Goal: Information Seeking & Learning: Learn about a topic

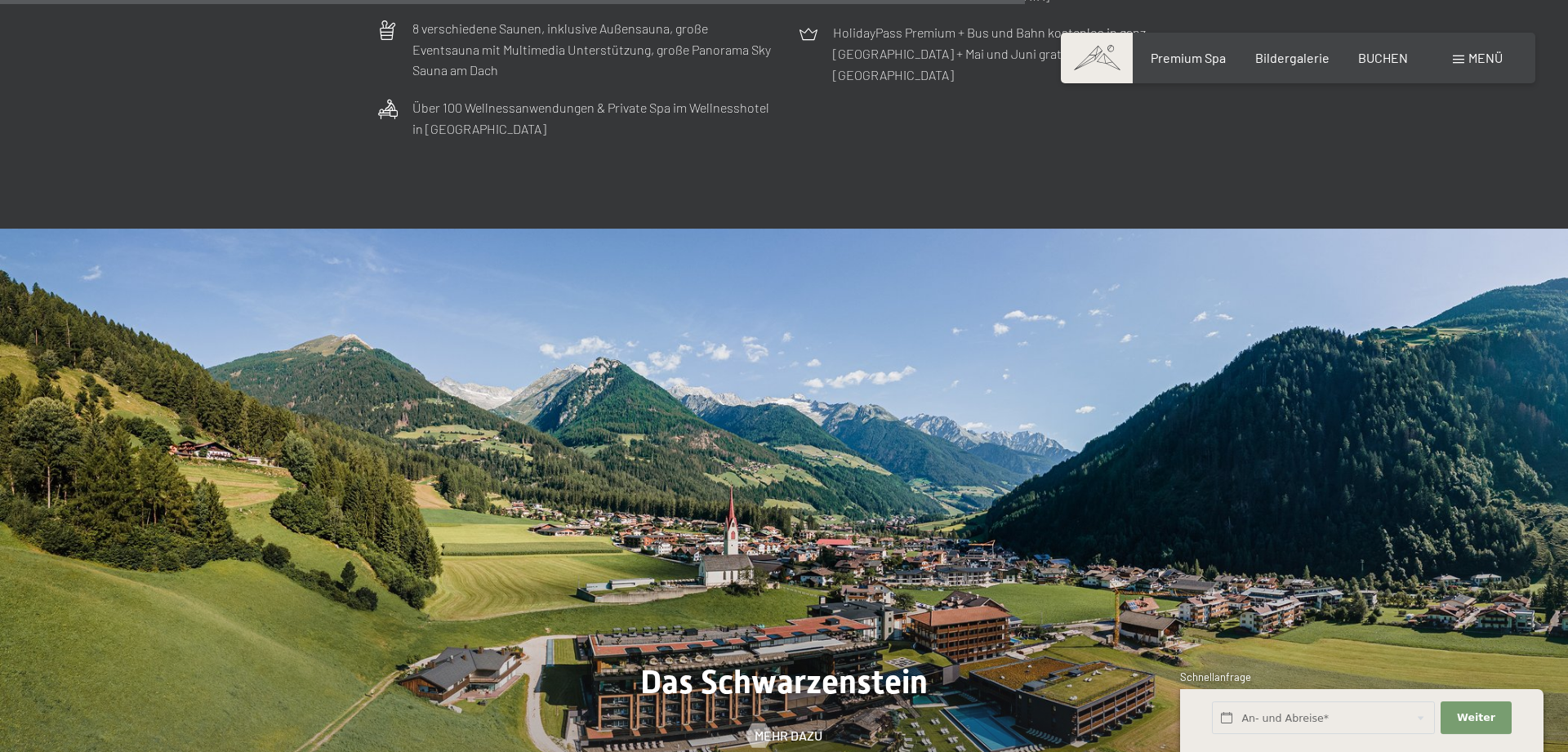
scroll to position [5663, 0]
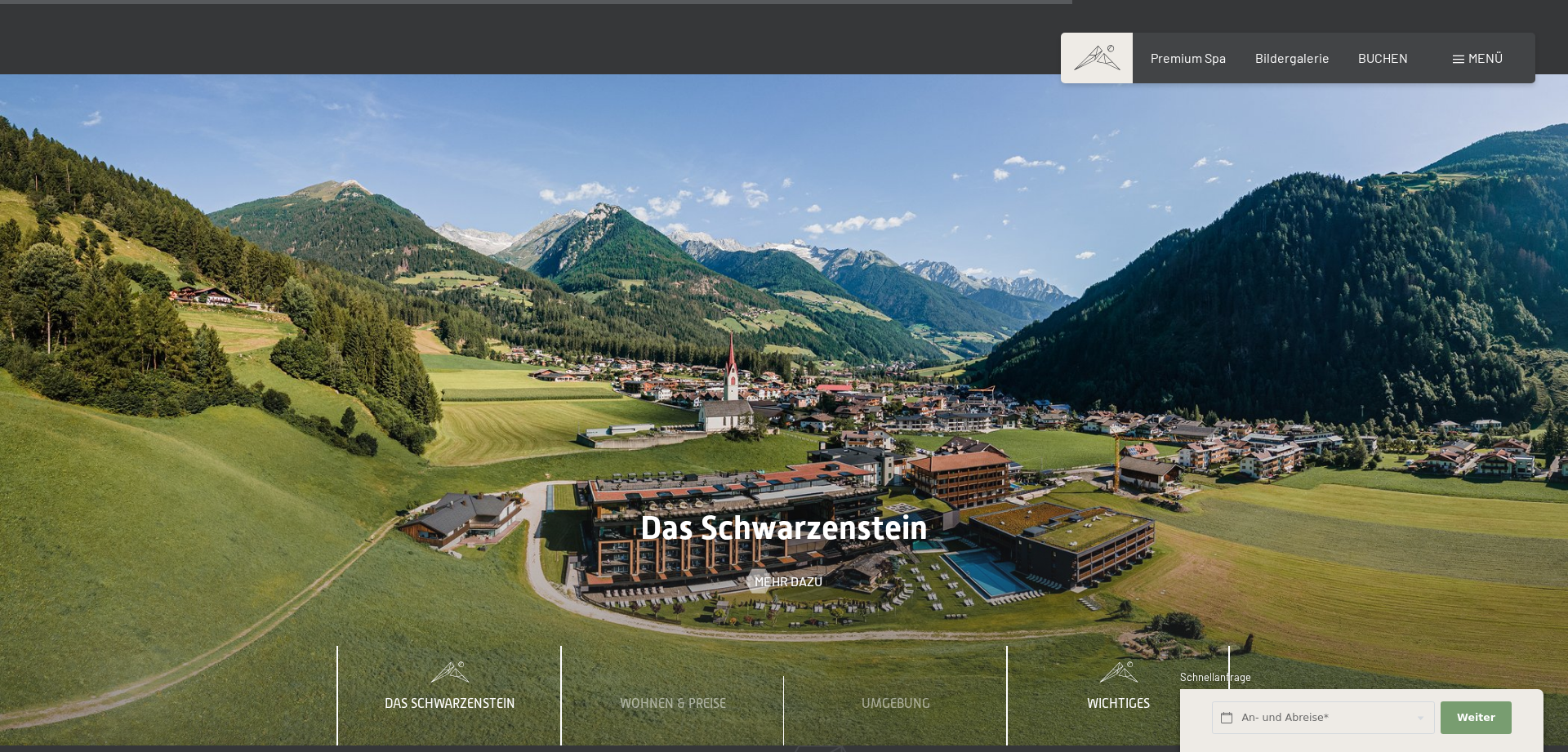
click at [1148, 697] on span "Wichtiges" at bounding box center [1119, 704] width 63 height 14
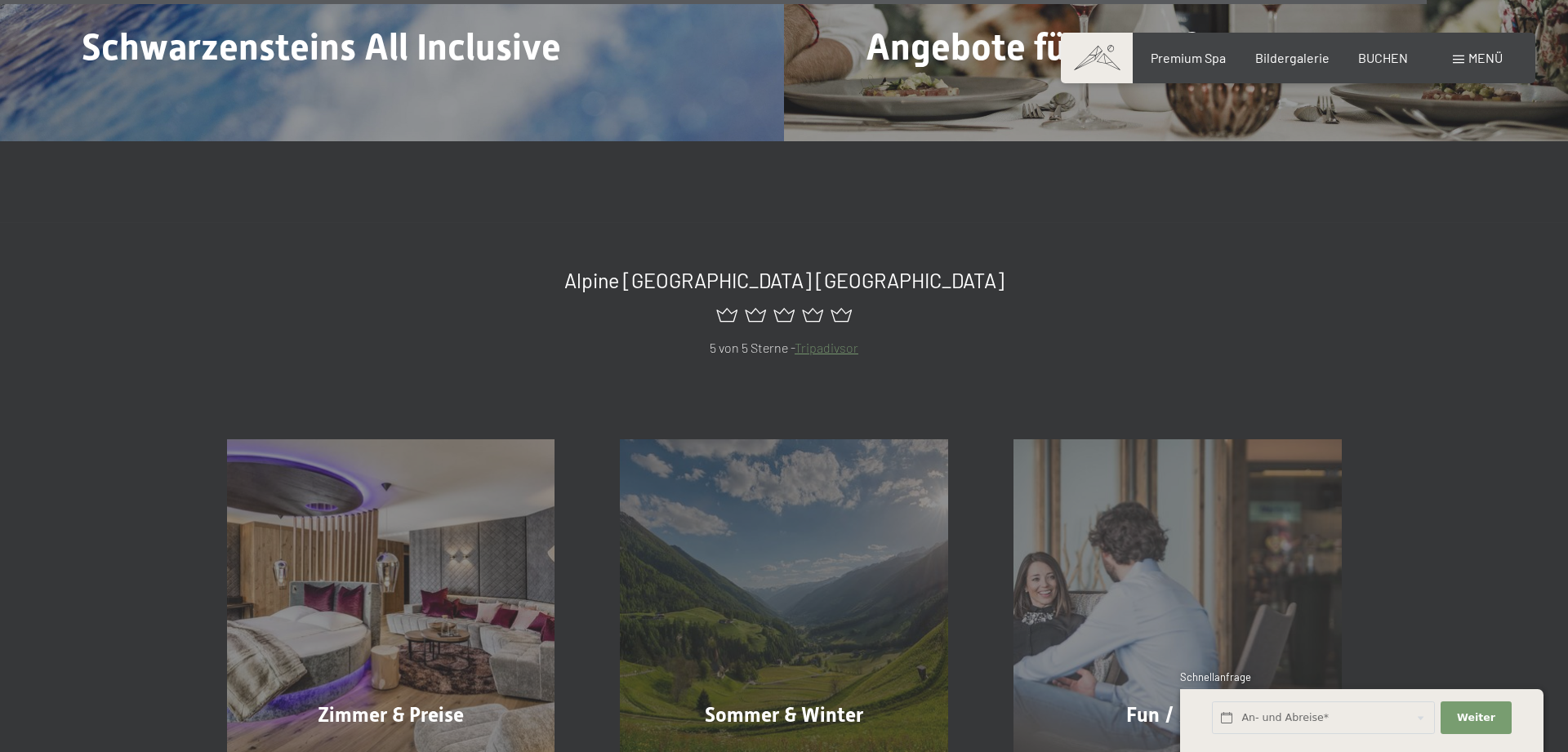
scroll to position [7662, 0]
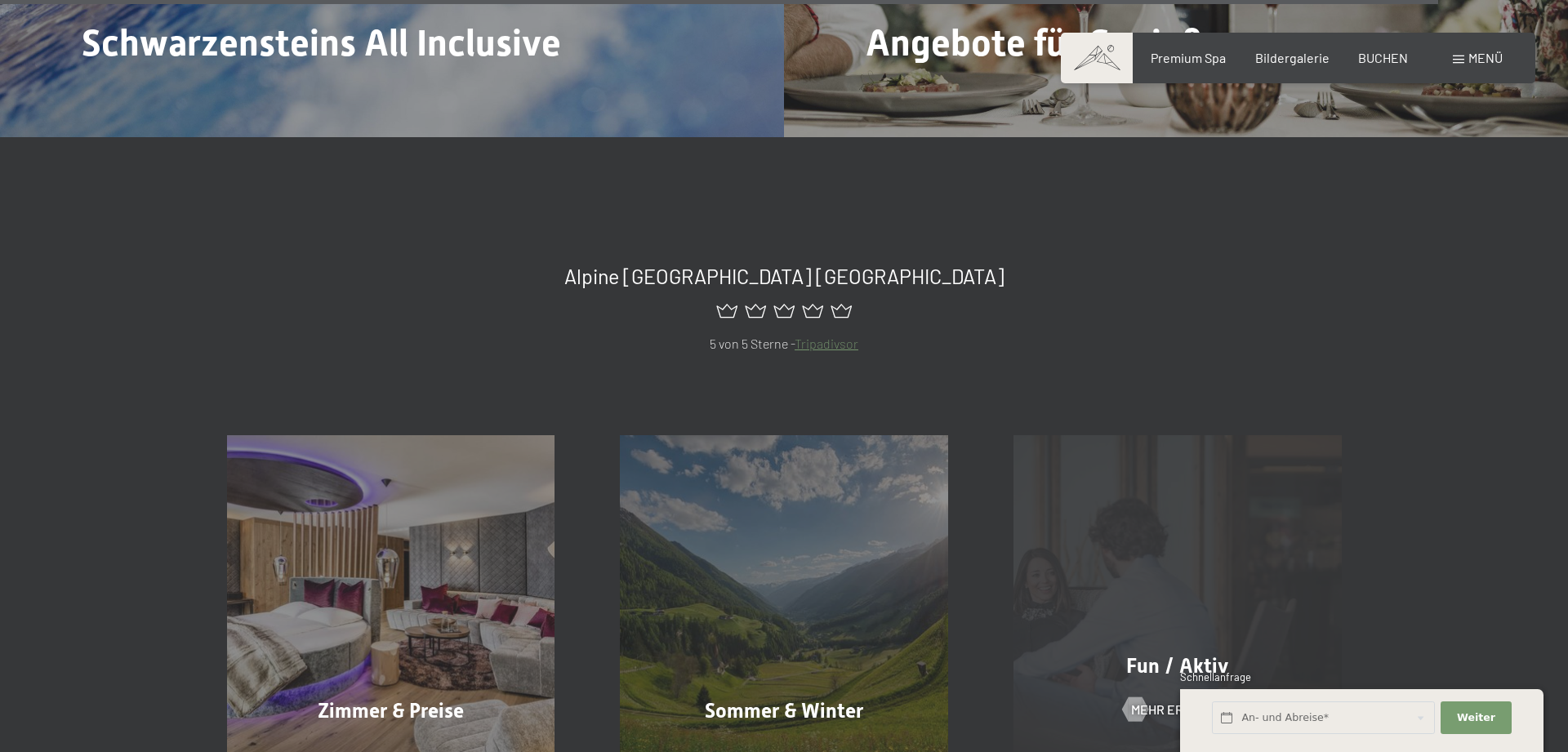
click at [1152, 654] on span "Fun / Aktiv" at bounding box center [1177, 666] width 102 height 24
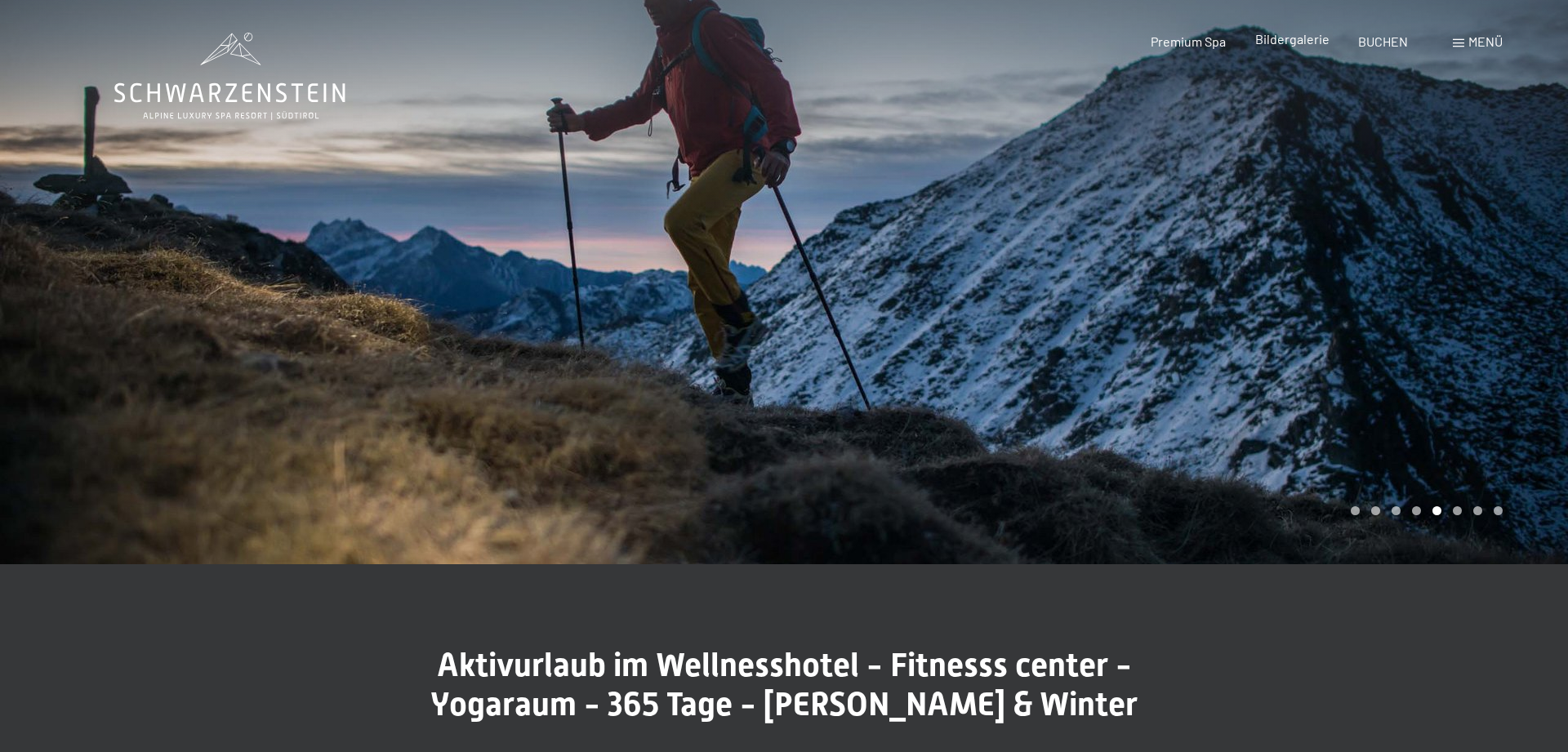
click at [1277, 39] on span "Bildergalerie" at bounding box center [1292, 38] width 74 height 15
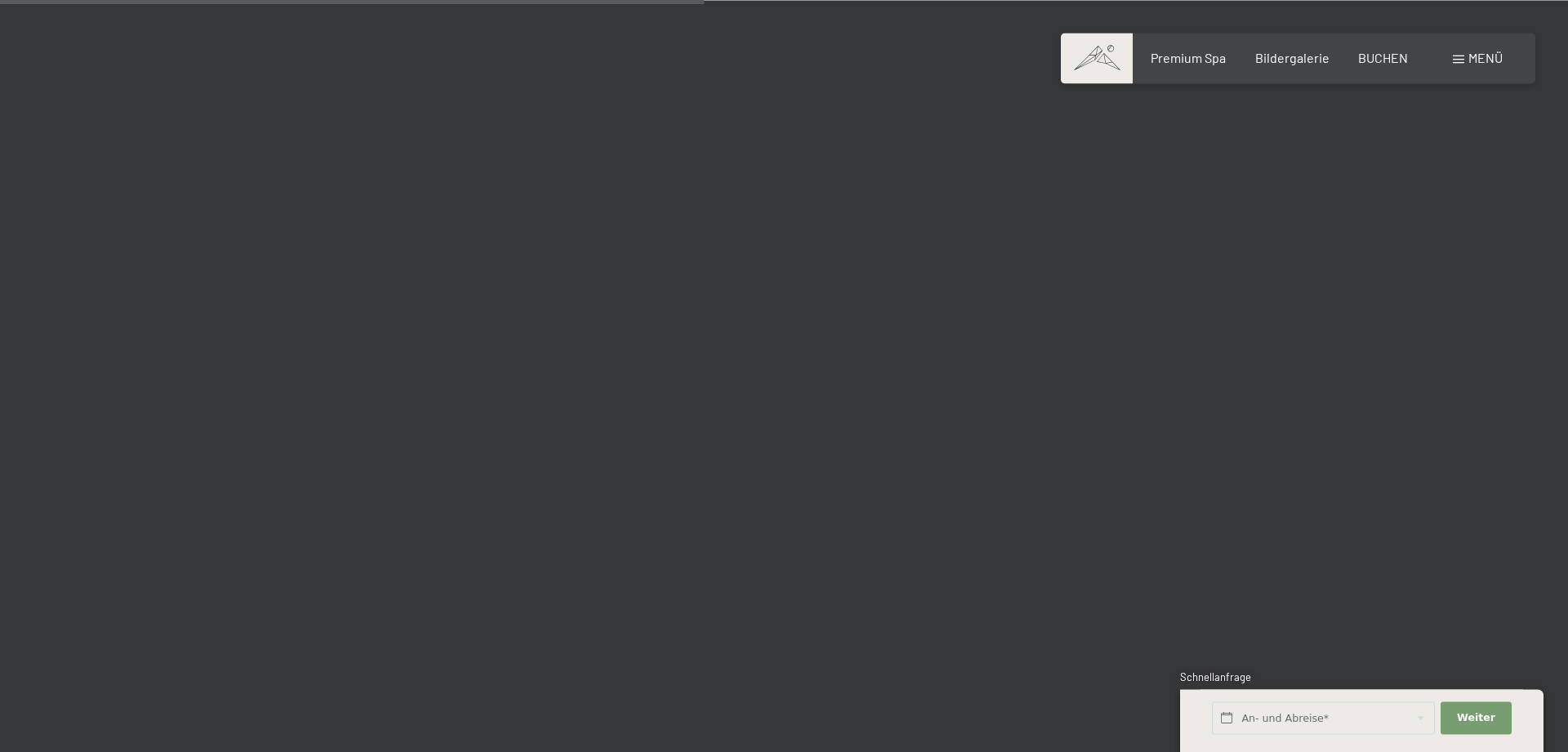
scroll to position [9327, 0]
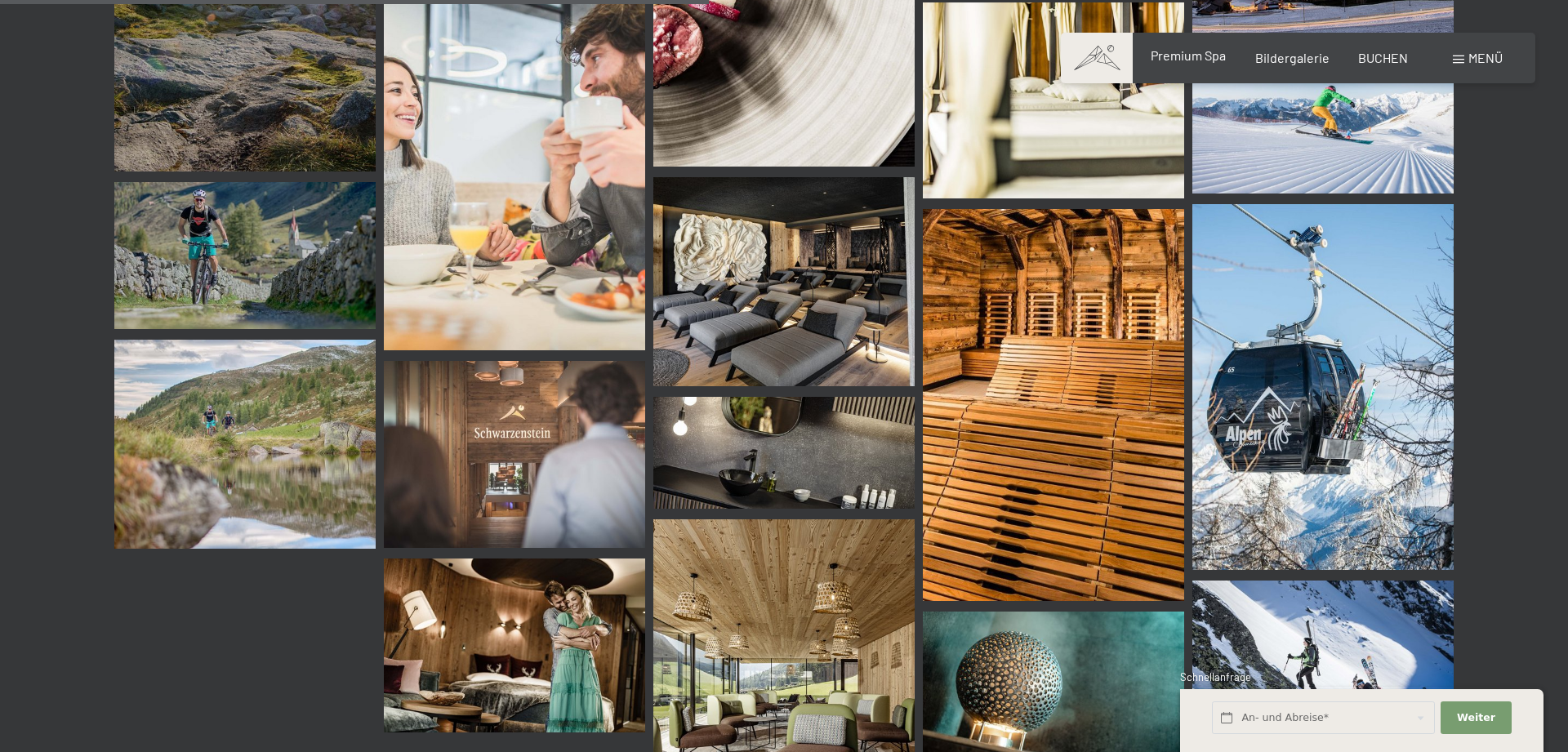
click at [1223, 61] on span "Premium Spa" at bounding box center [1188, 54] width 75 height 15
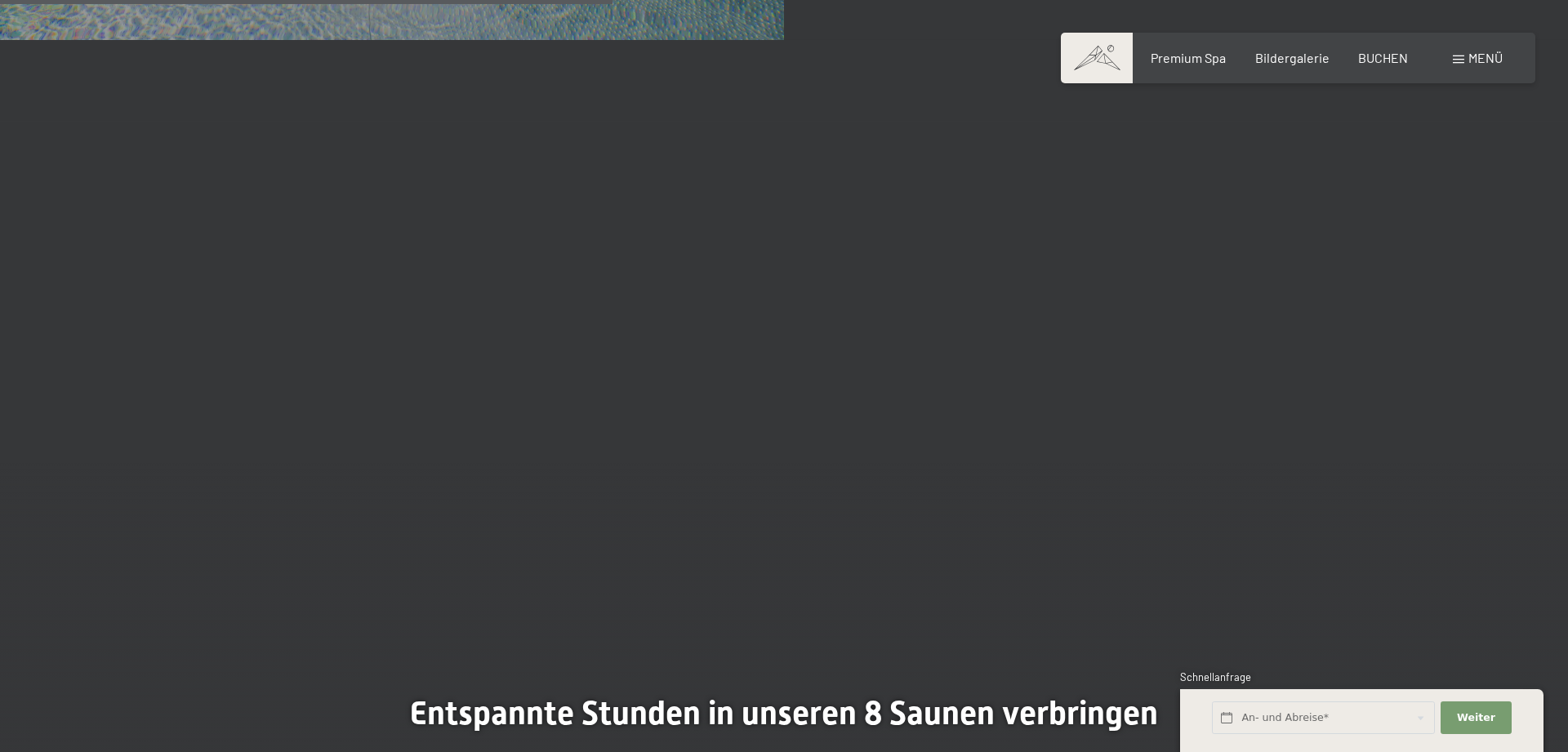
scroll to position [4747, 0]
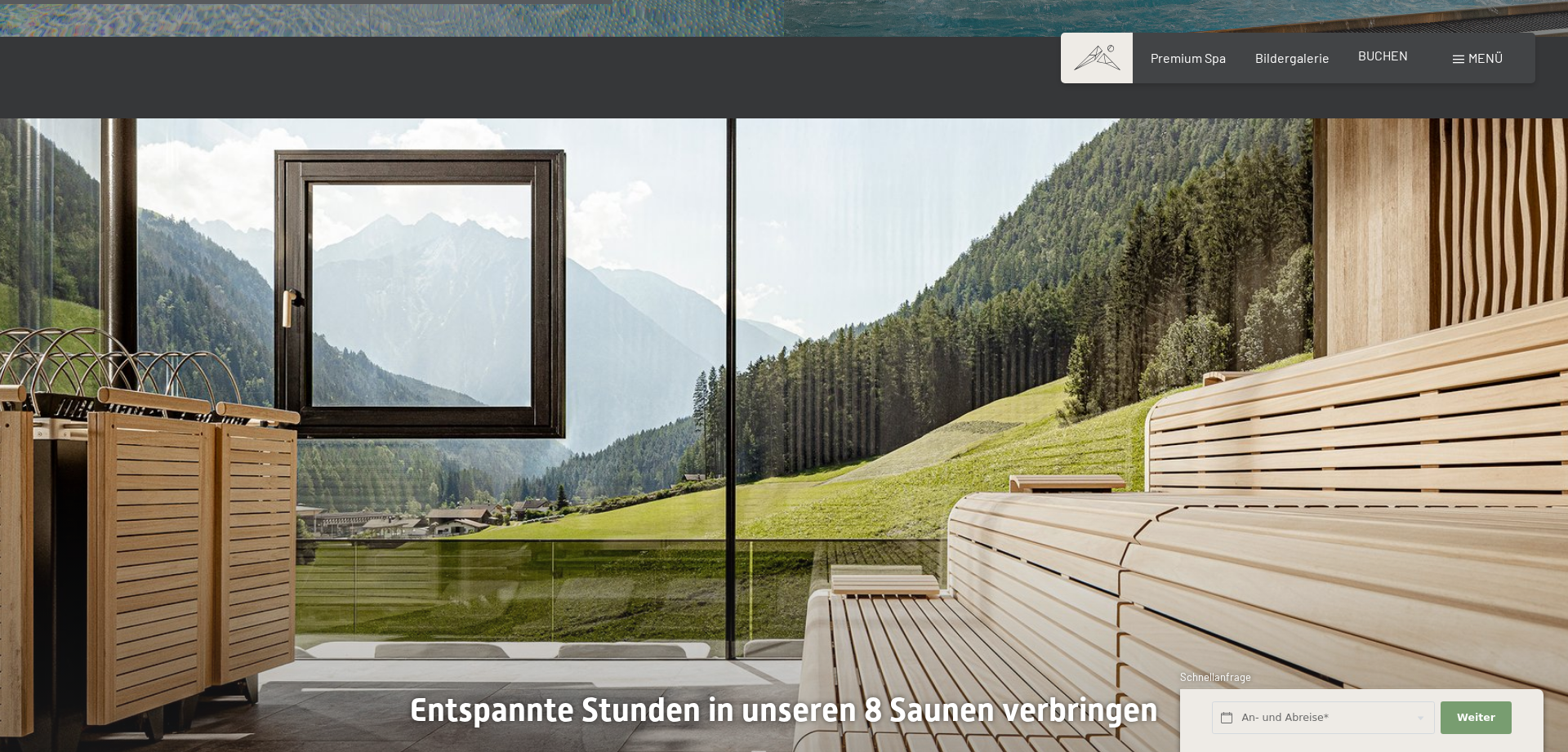
click at [1385, 56] on span "BUCHEN" at bounding box center [1383, 54] width 50 height 15
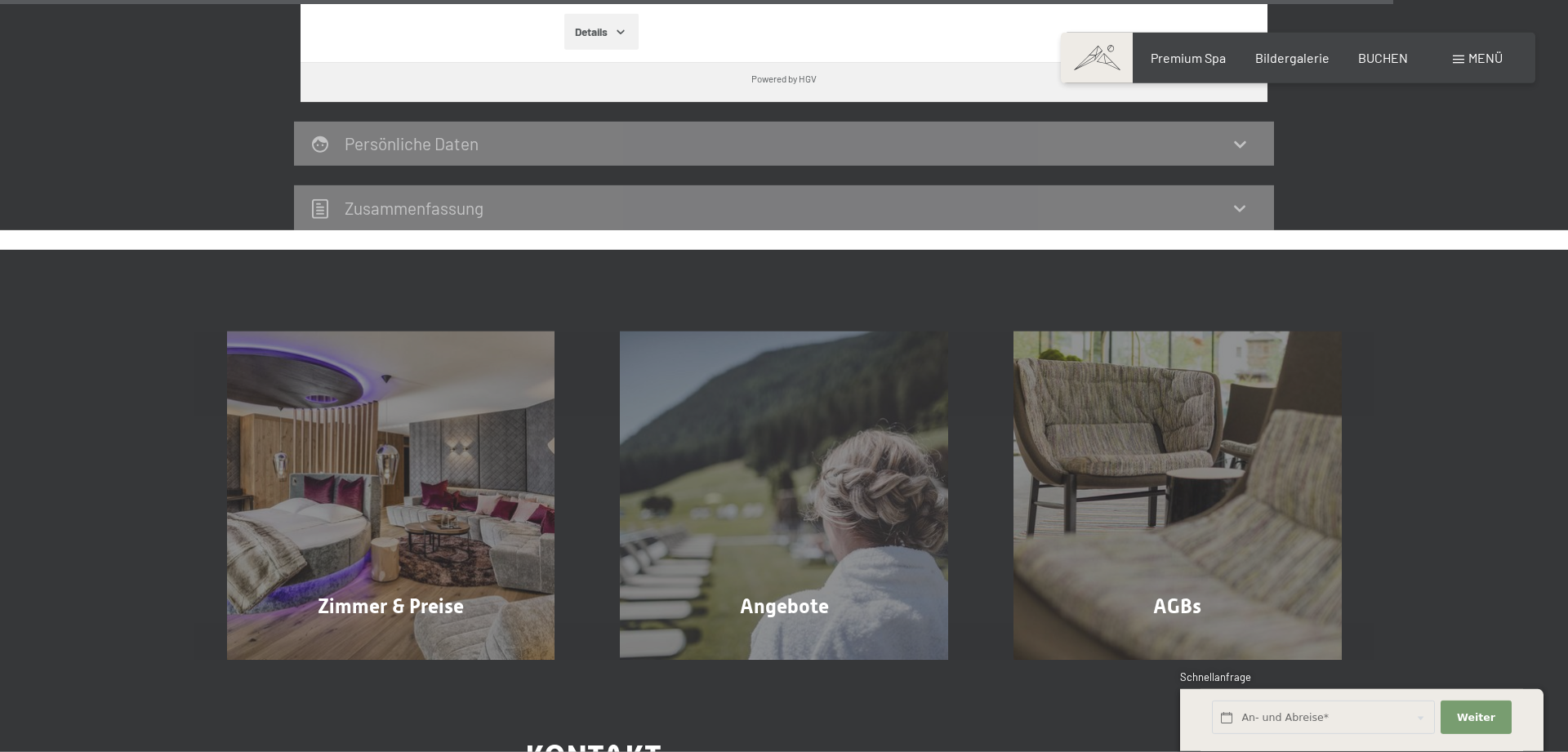
scroll to position [4996, 0]
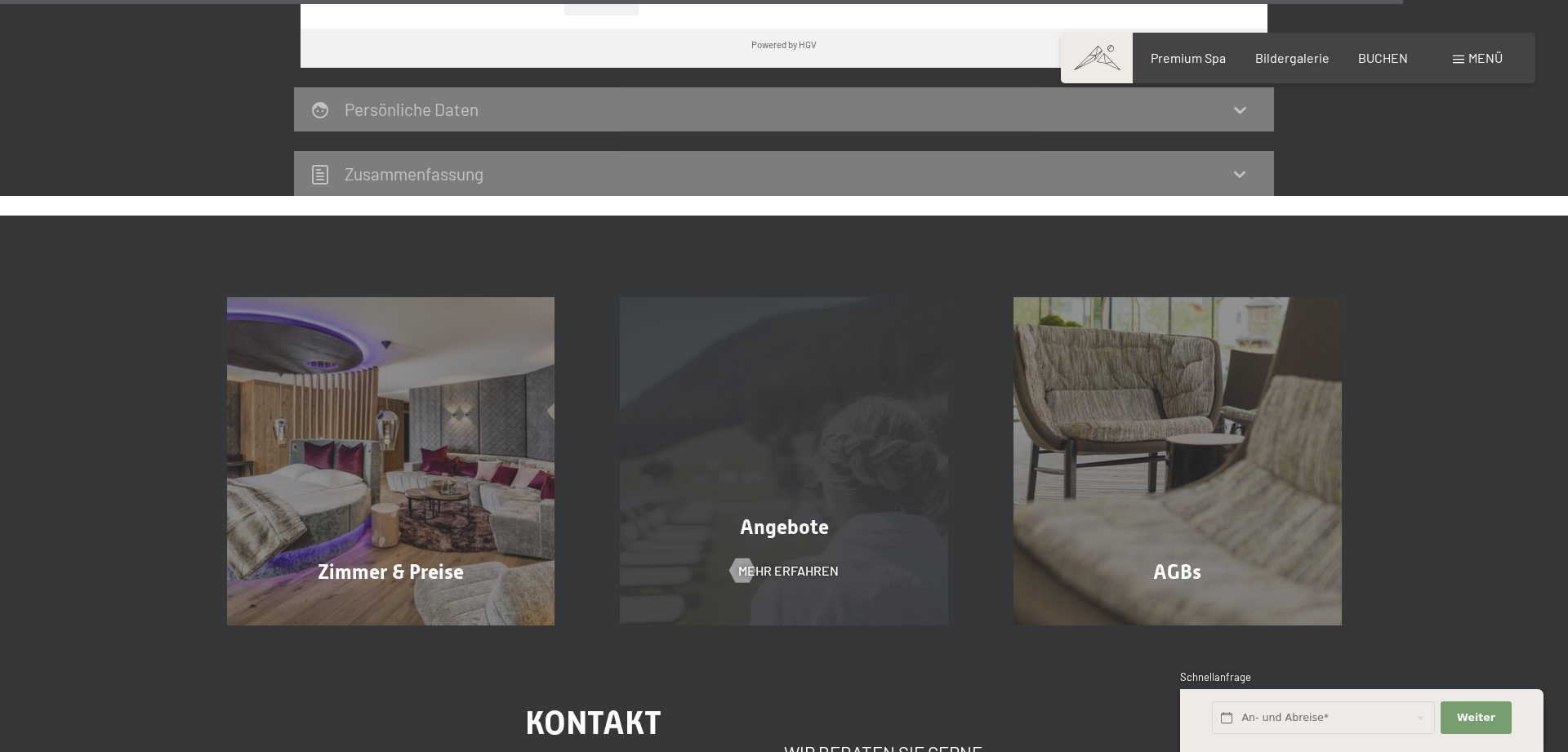
click at [804, 515] on span "Angebote" at bounding box center [784, 527] width 89 height 24
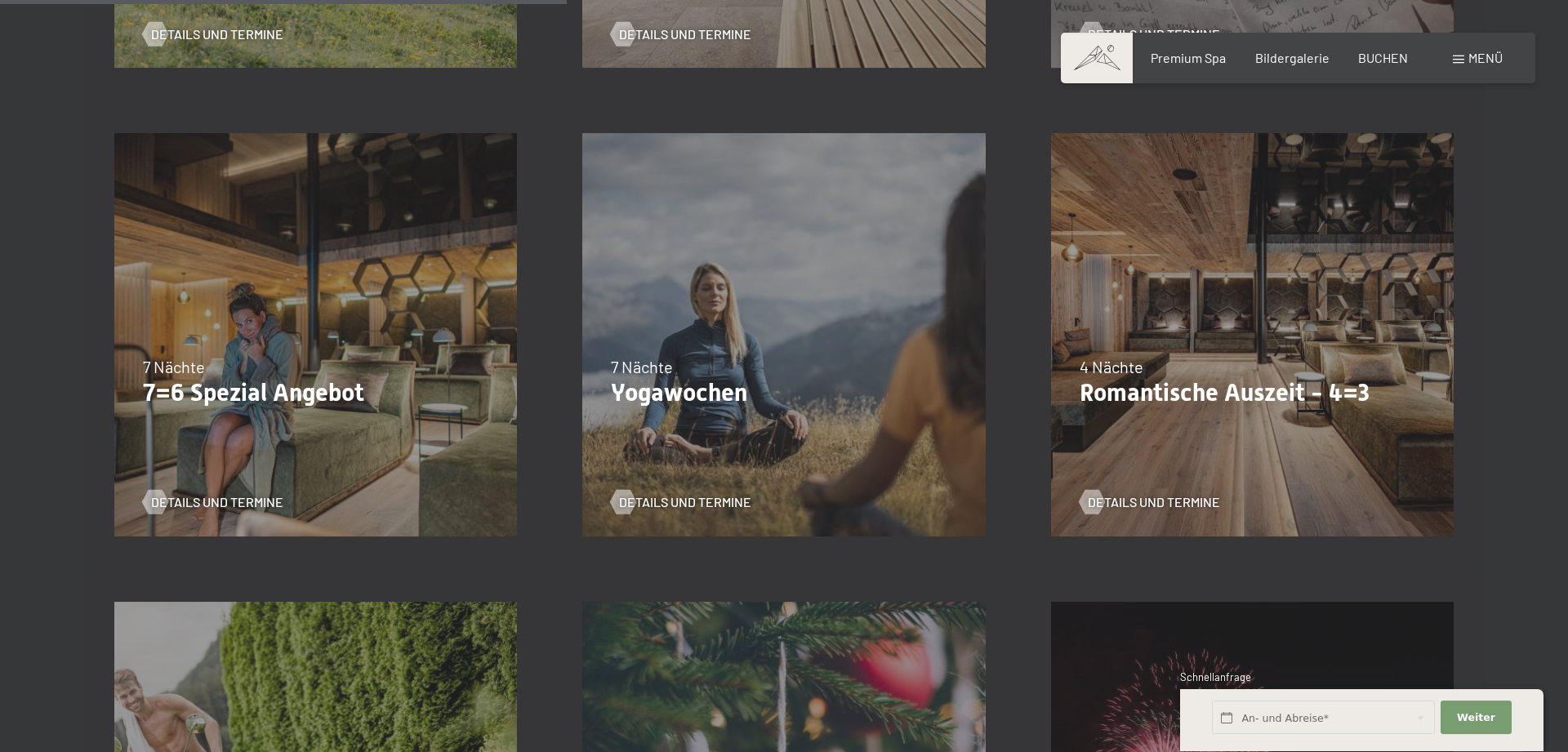
scroll to position [1332, 0]
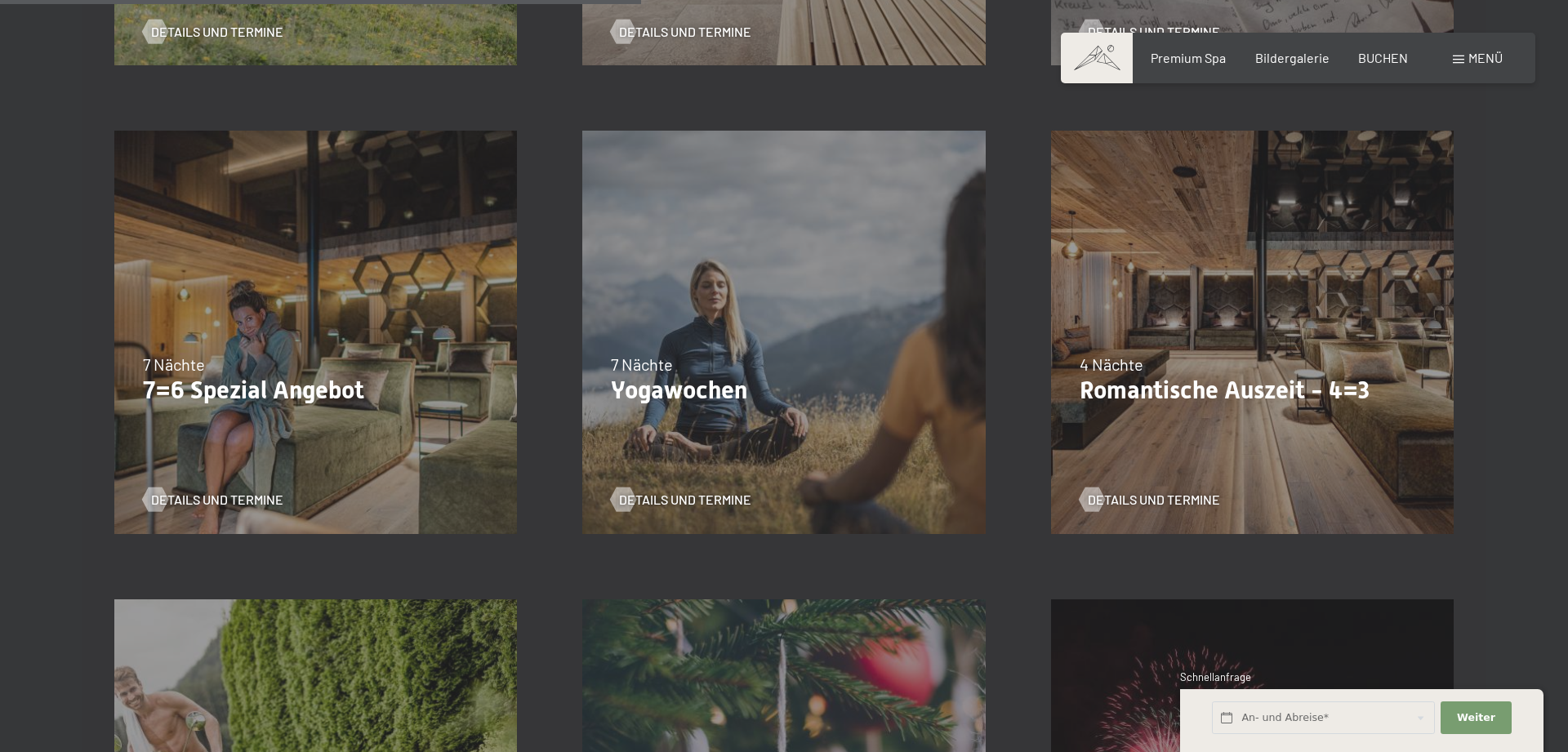
click at [697, 393] on p "Yogawochen" at bounding box center [784, 390] width 345 height 30
click at [702, 500] on span "Details und Termine" at bounding box center [702, 500] width 132 height 18
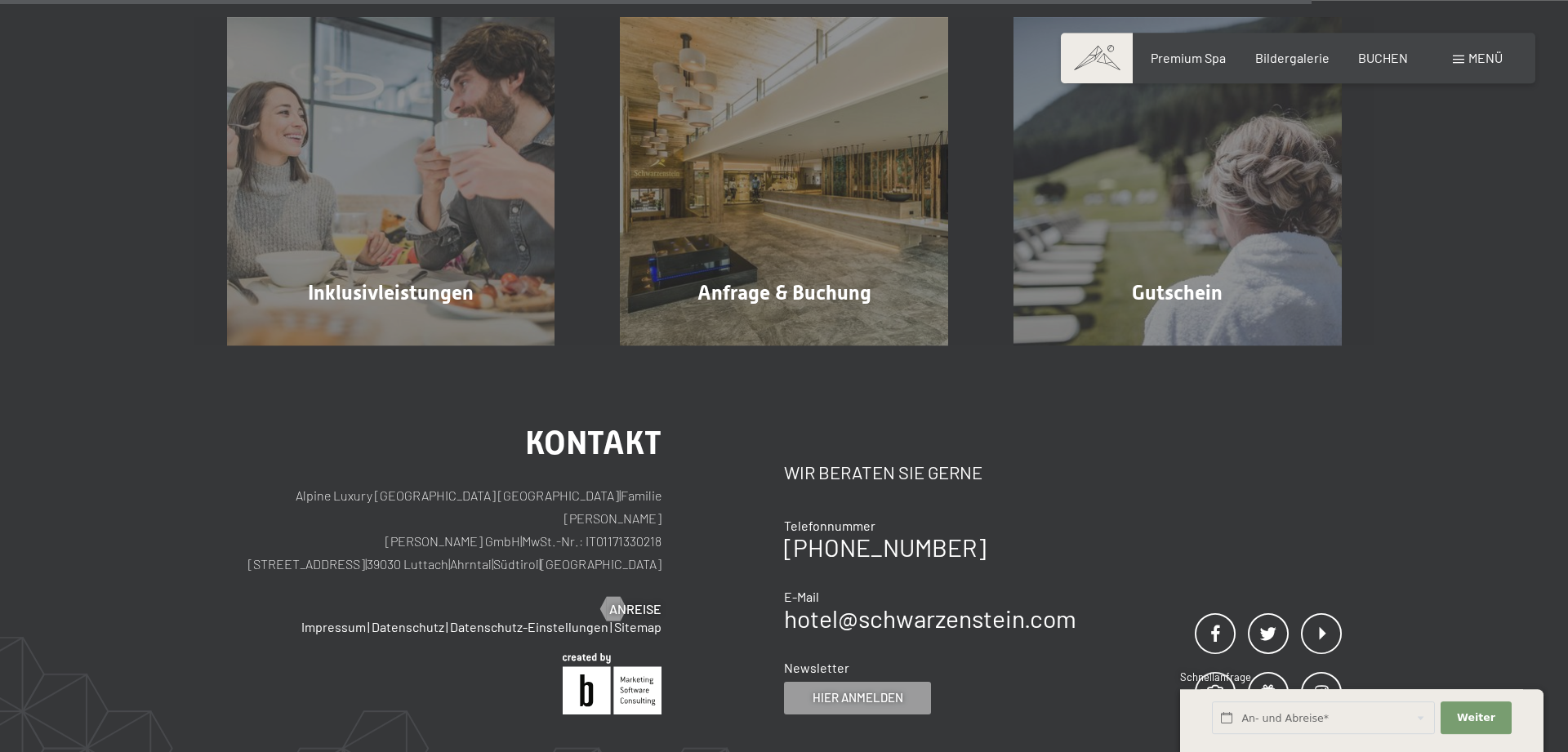
scroll to position [1915, 0]
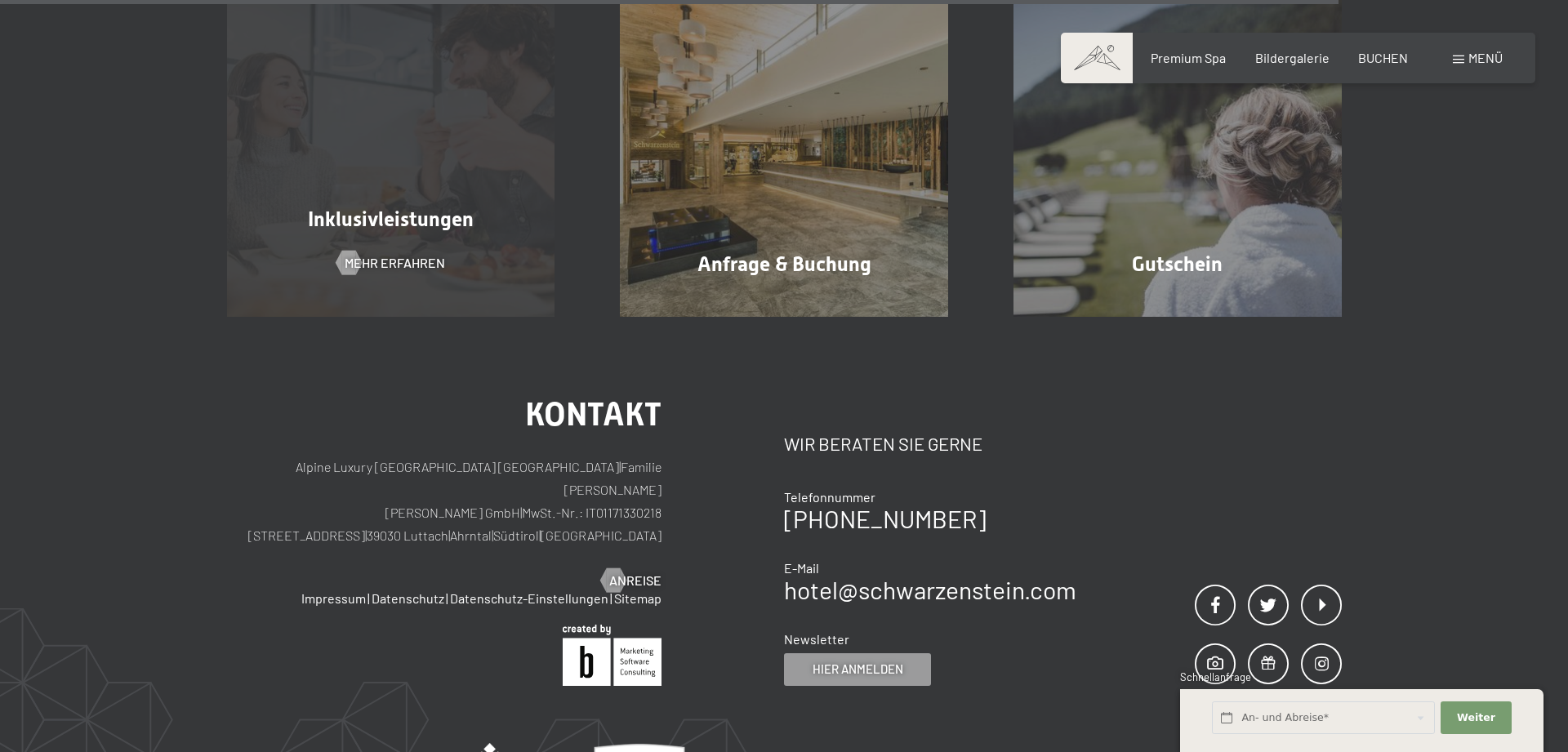
click at [495, 226] on div "Inklusivleistungen" at bounding box center [391, 220] width 393 height 29
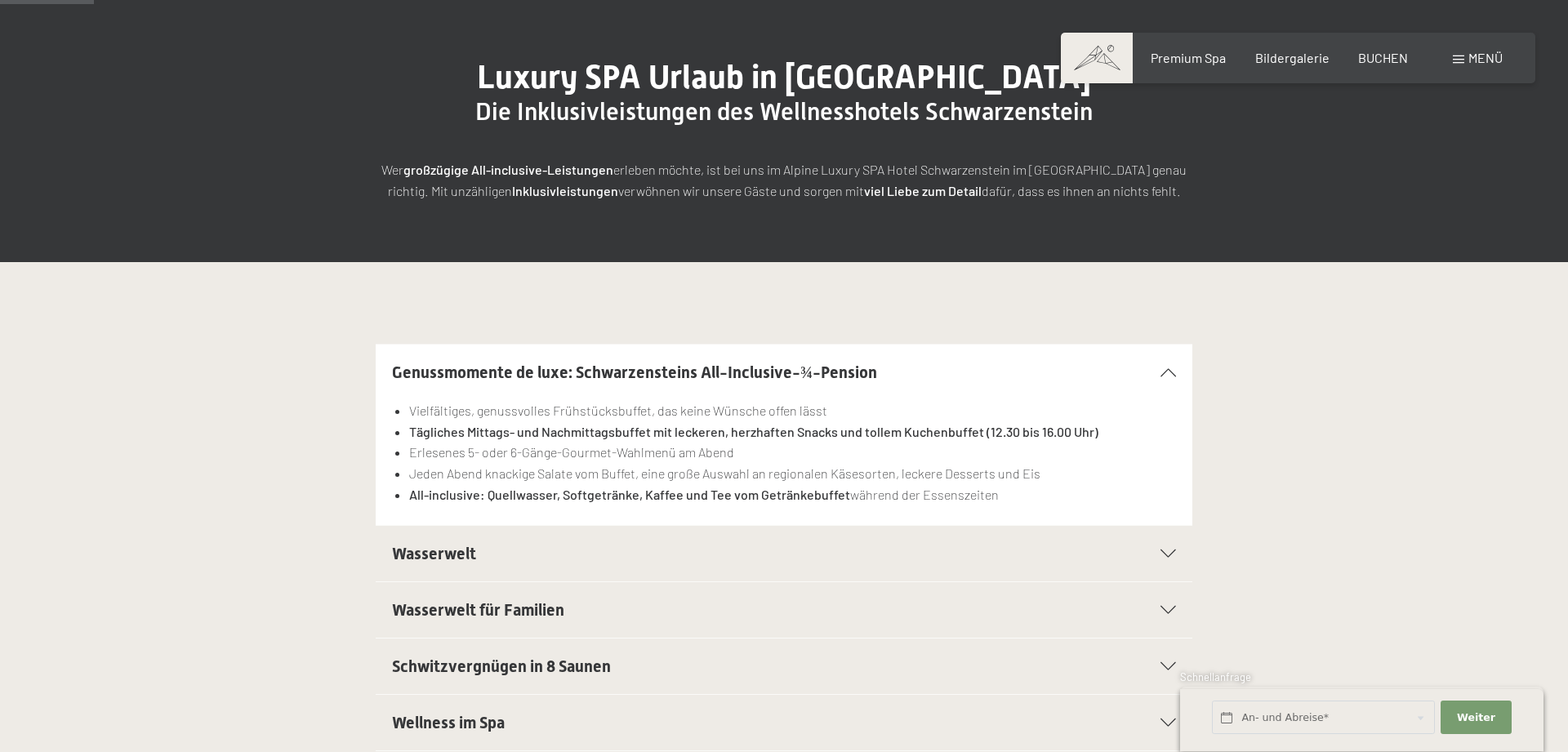
scroll to position [249, 0]
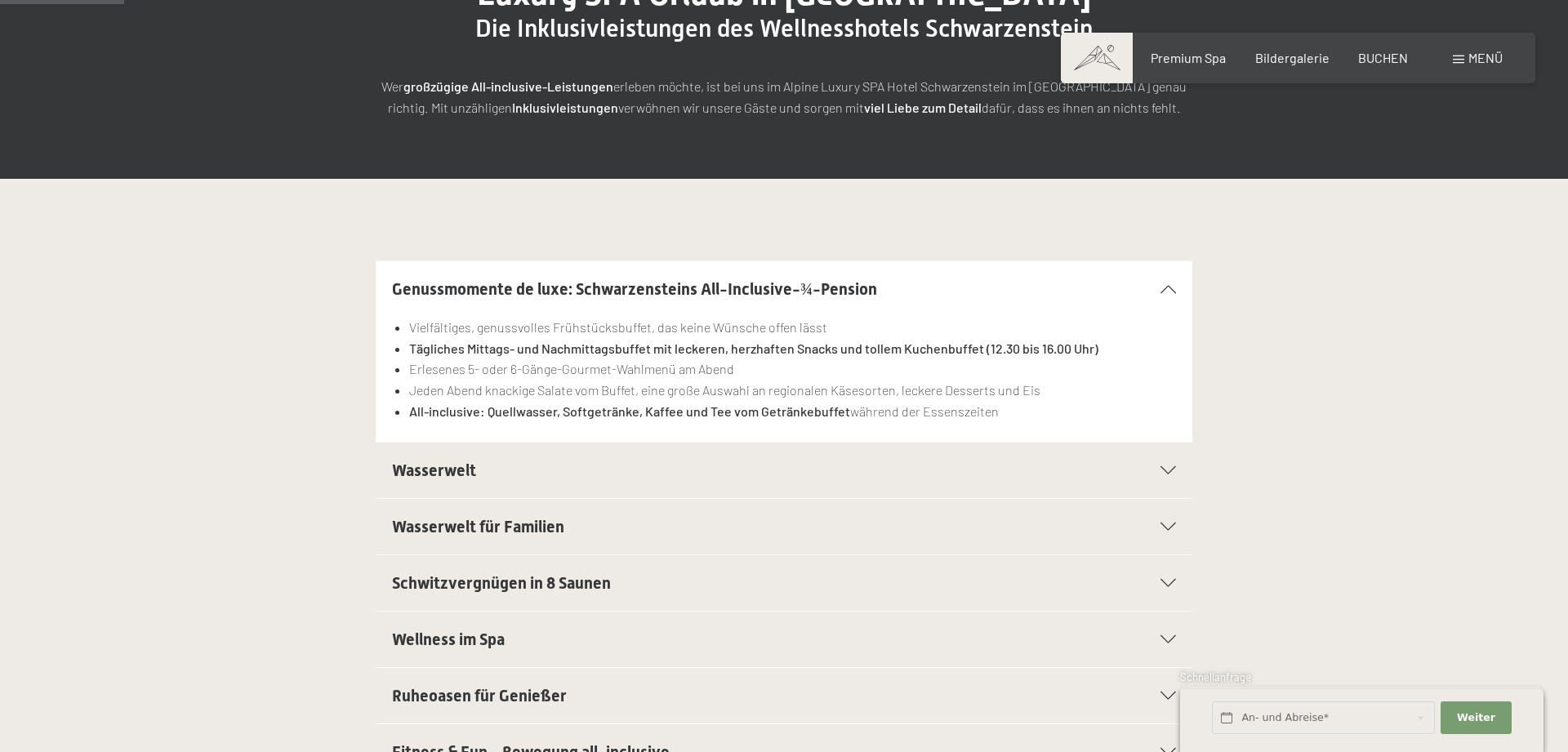
click at [1174, 527] on icon at bounding box center [1168, 526] width 15 height 8
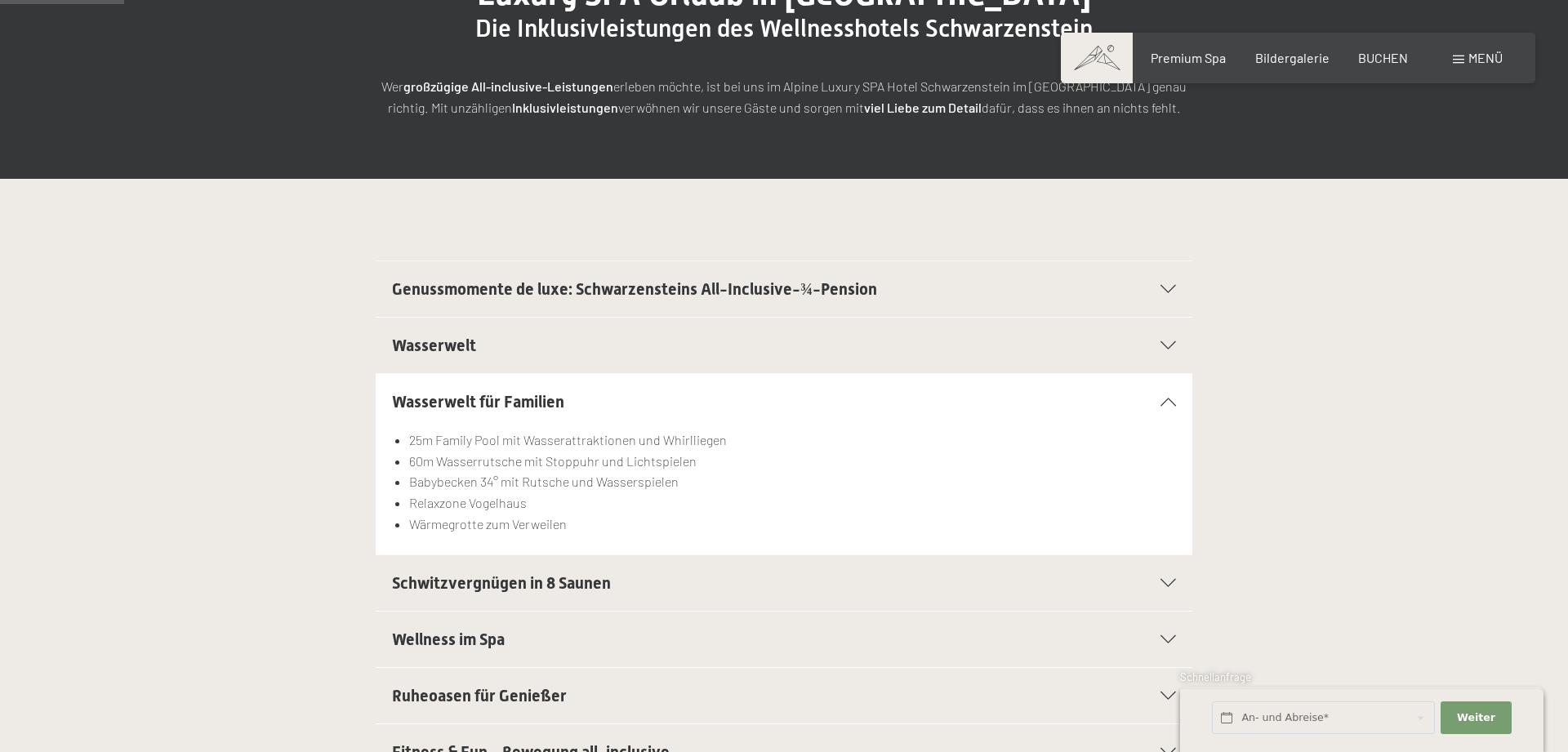
click at [1163, 589] on div "Schwitzvergnügen in 8 Saunen" at bounding box center [784, 582] width 784 height 55
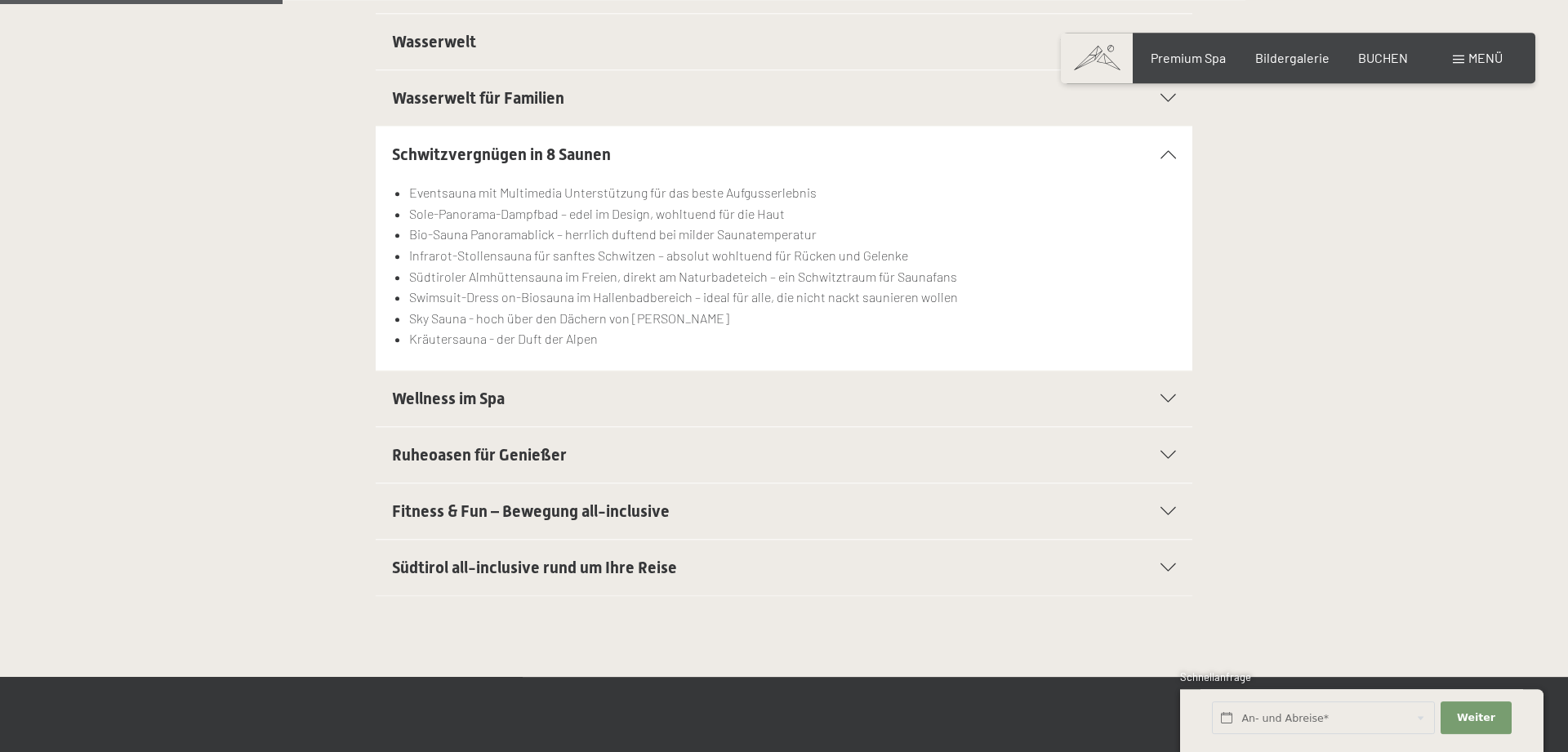
scroll to position [583, 0]
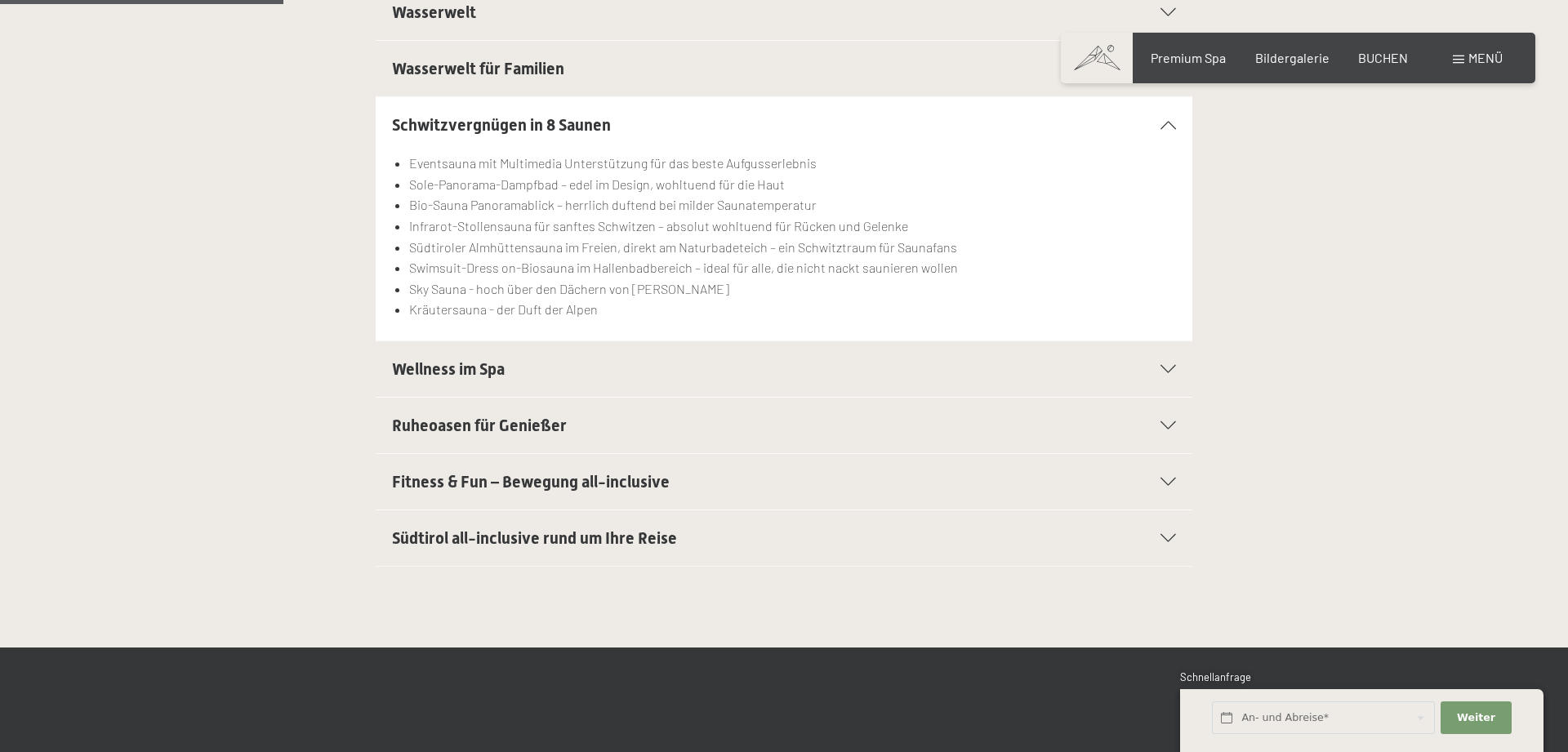
click at [1170, 484] on icon at bounding box center [1168, 481] width 15 height 8
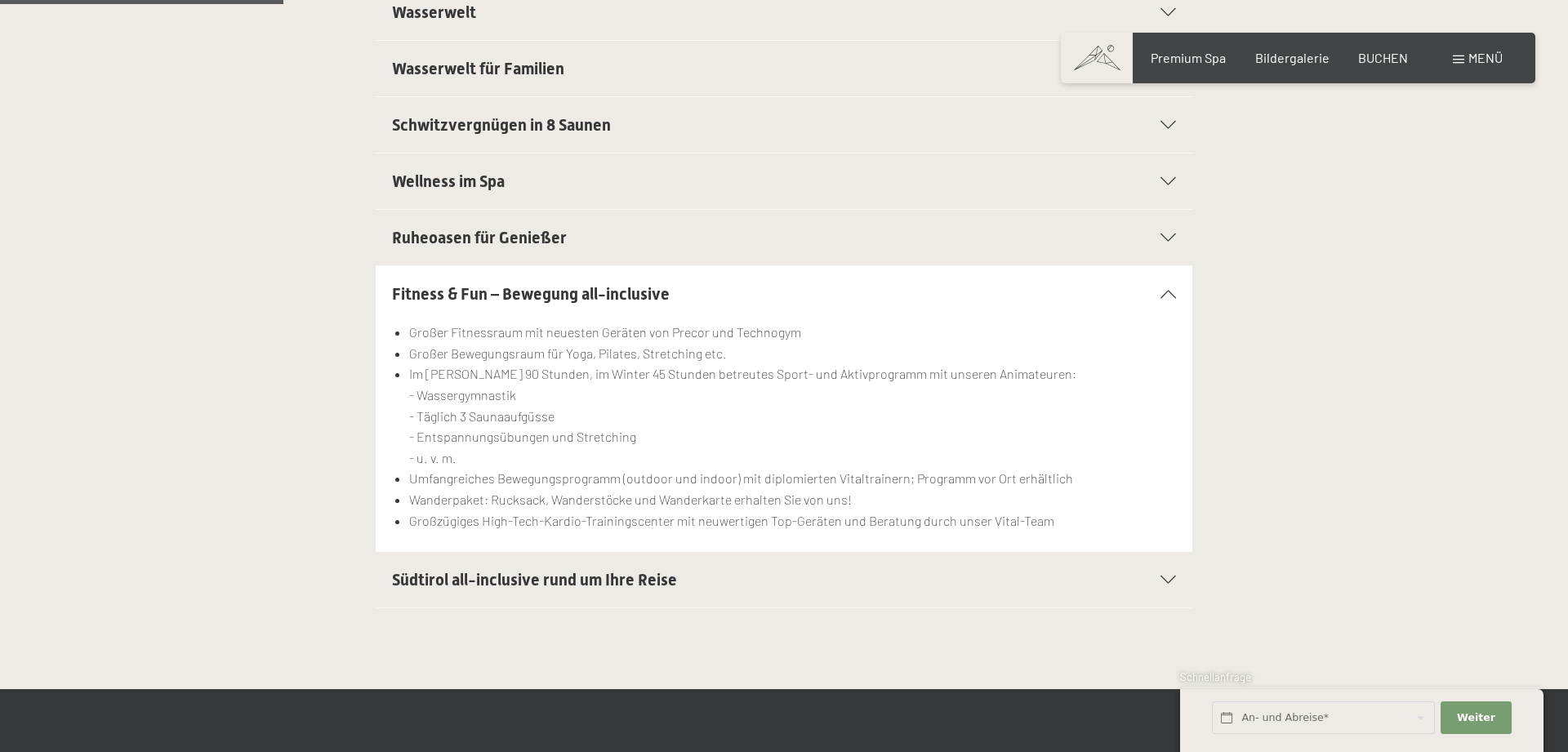
click at [1170, 578] on icon at bounding box center [1168, 579] width 15 height 8
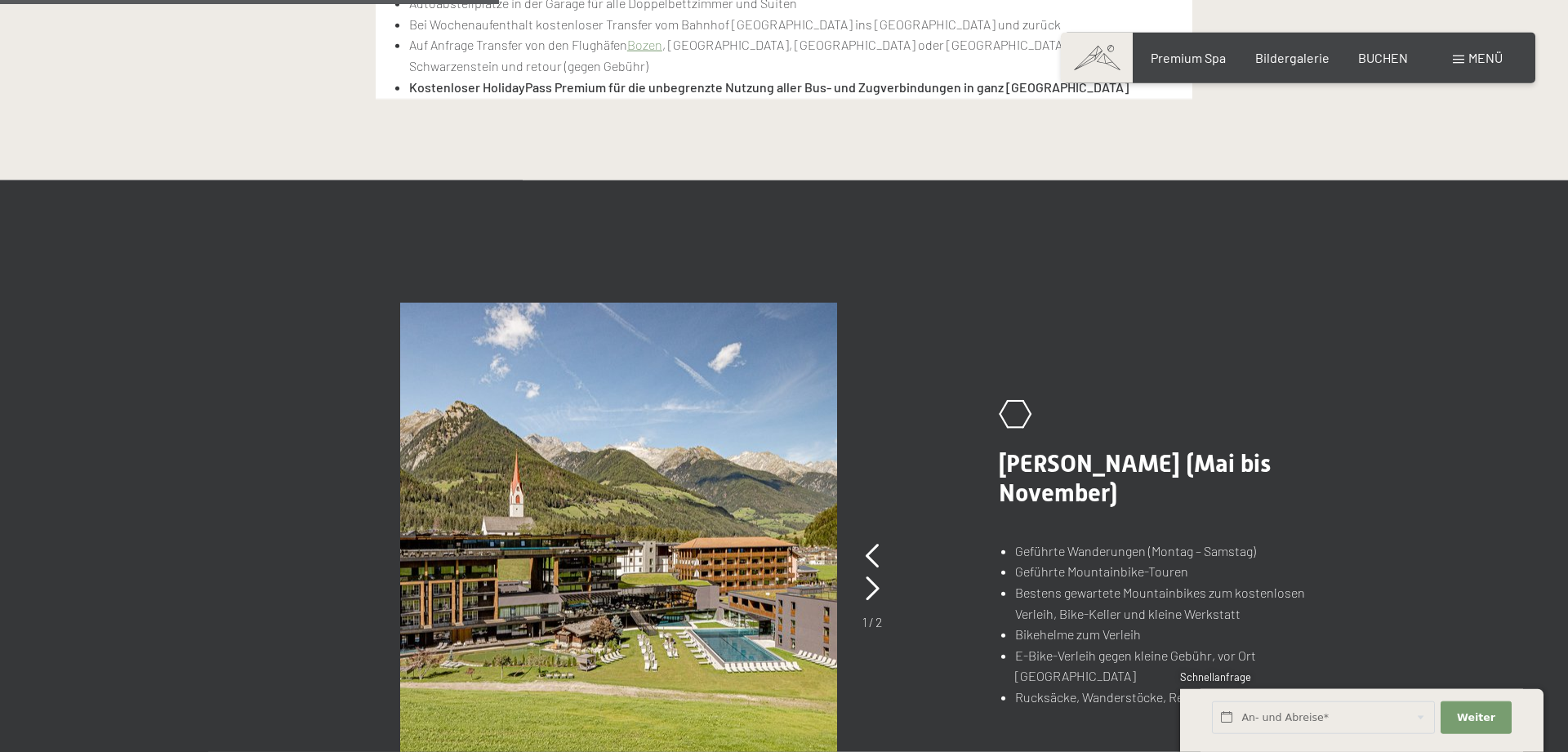
scroll to position [1000, 0]
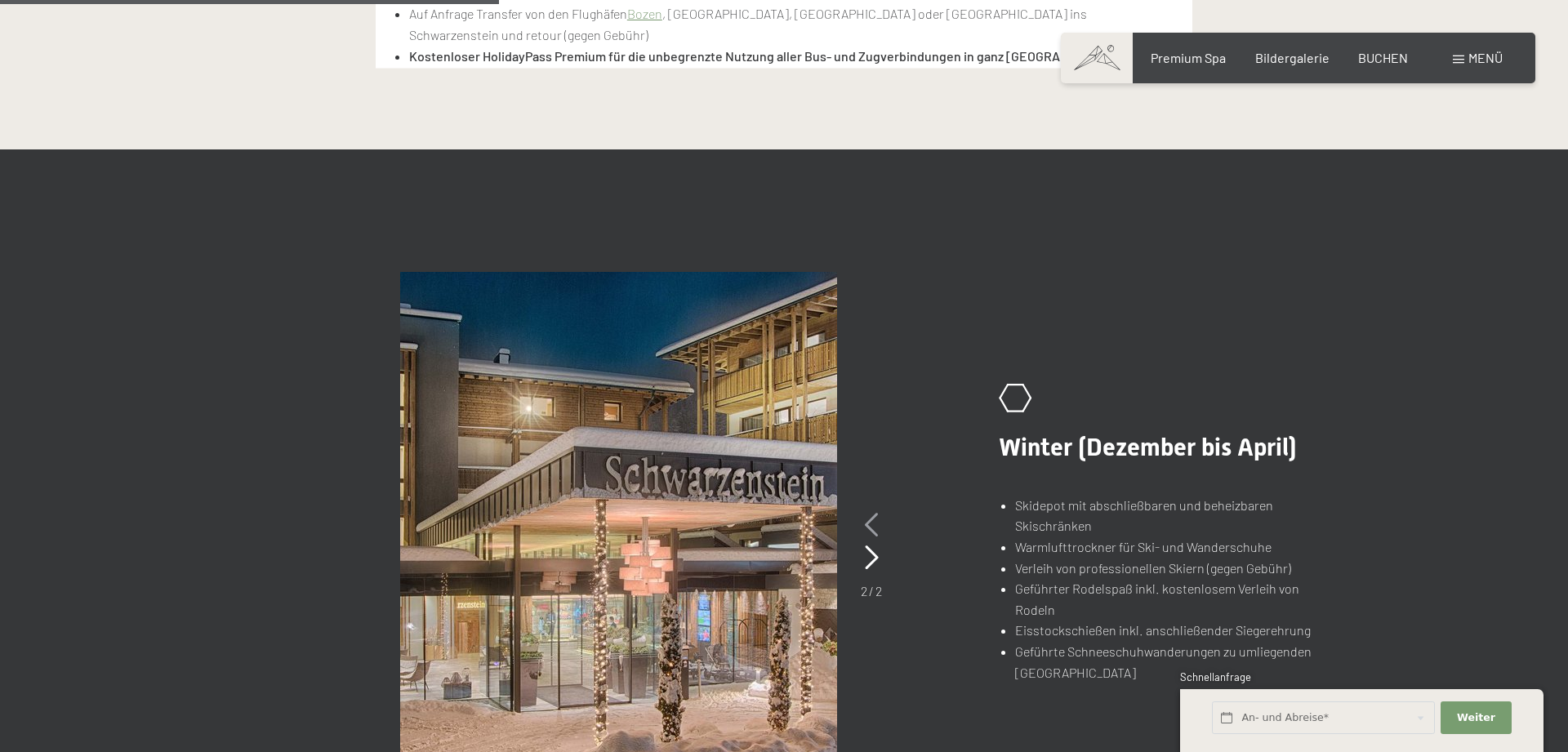
click at [872, 526] on icon at bounding box center [872, 524] width 14 height 24
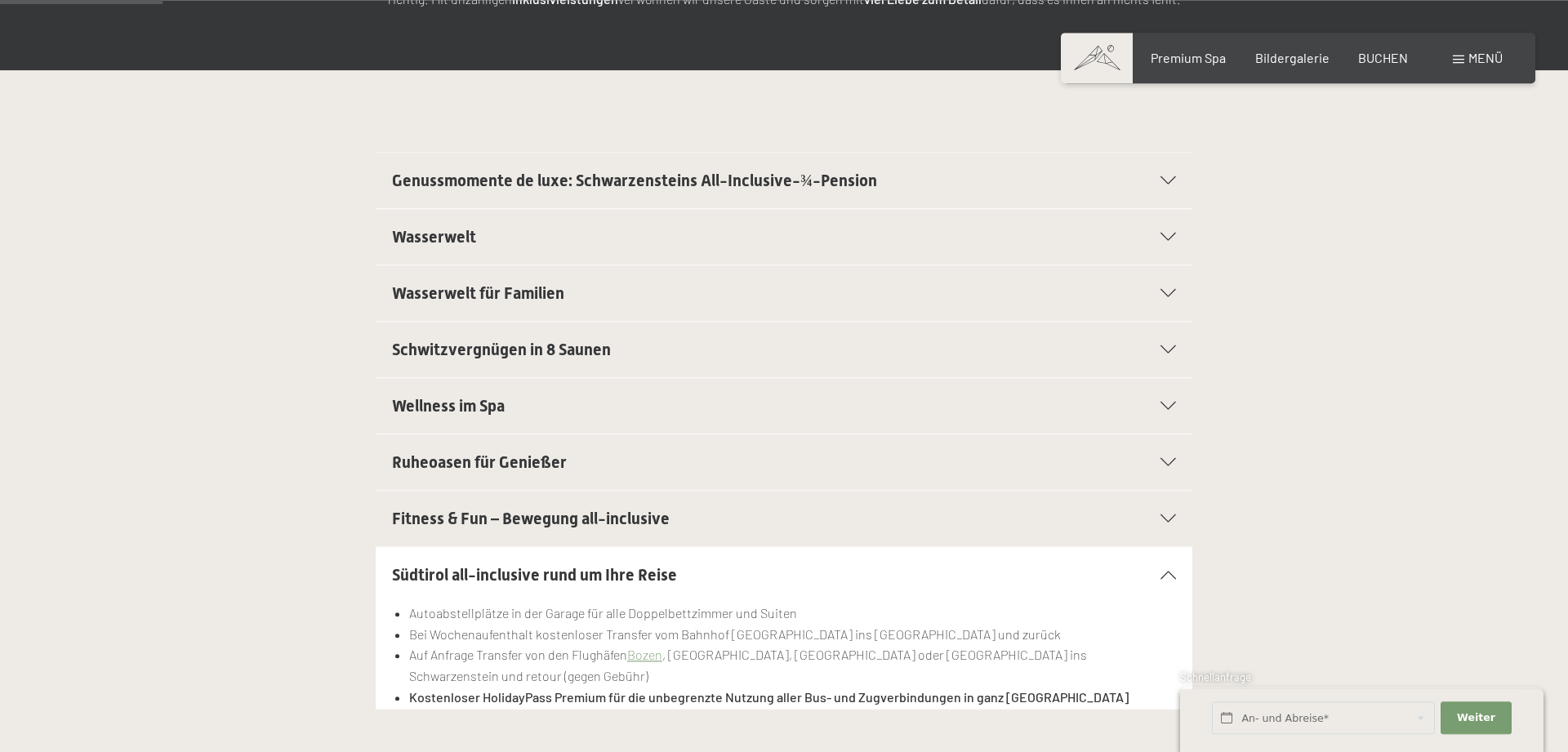
scroll to position [334, 0]
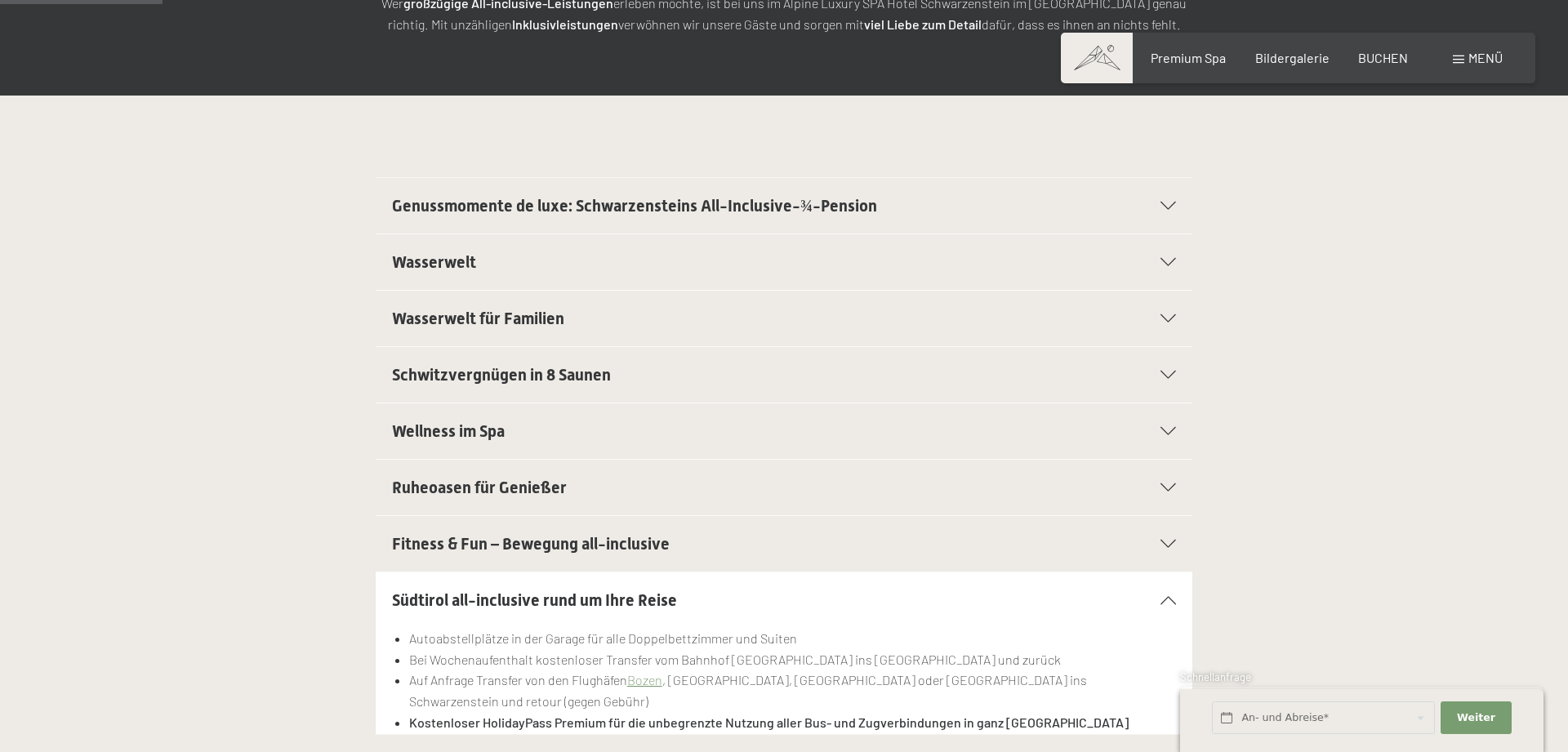
click at [1161, 543] on icon at bounding box center [1168, 543] width 15 height 8
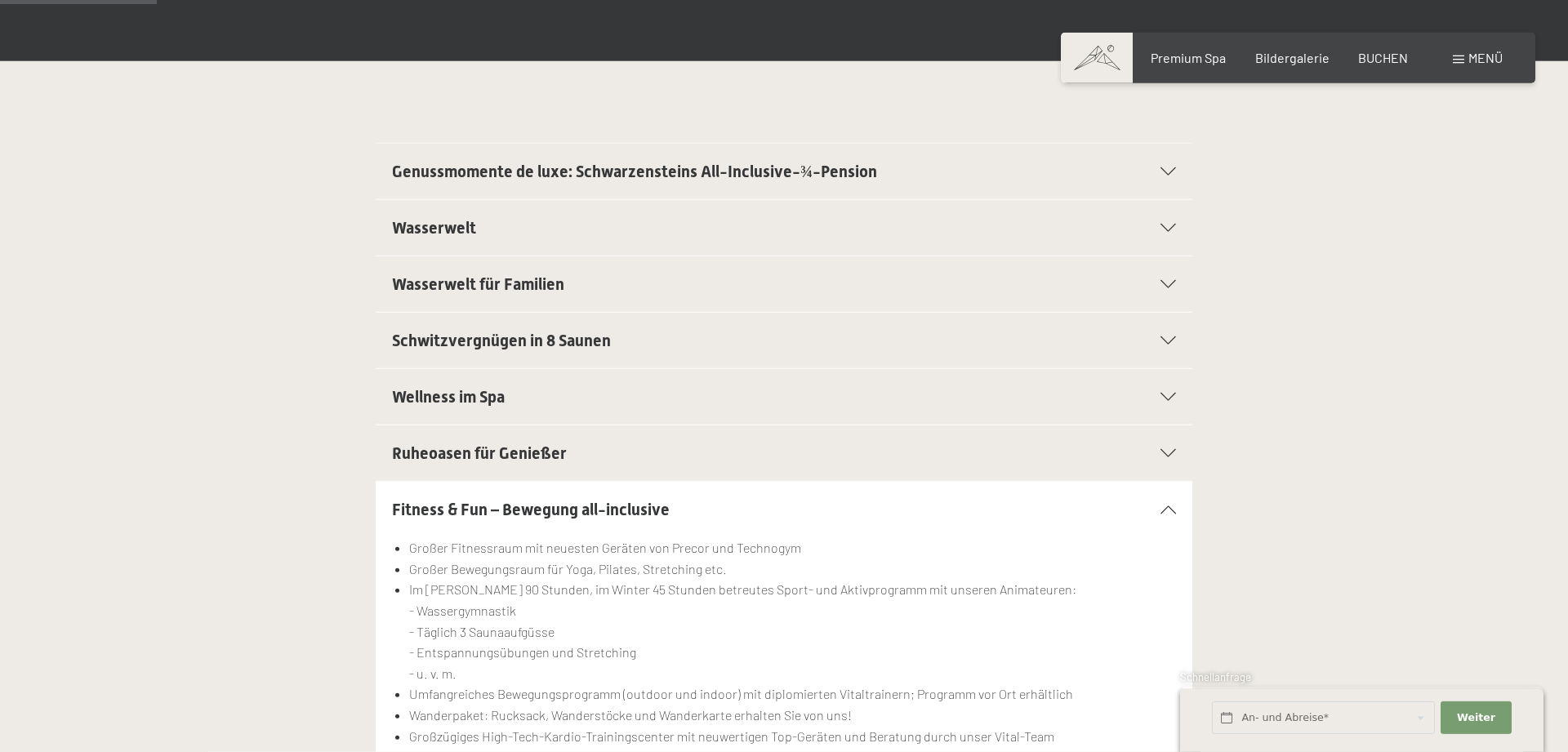
scroll to position [417, 0]
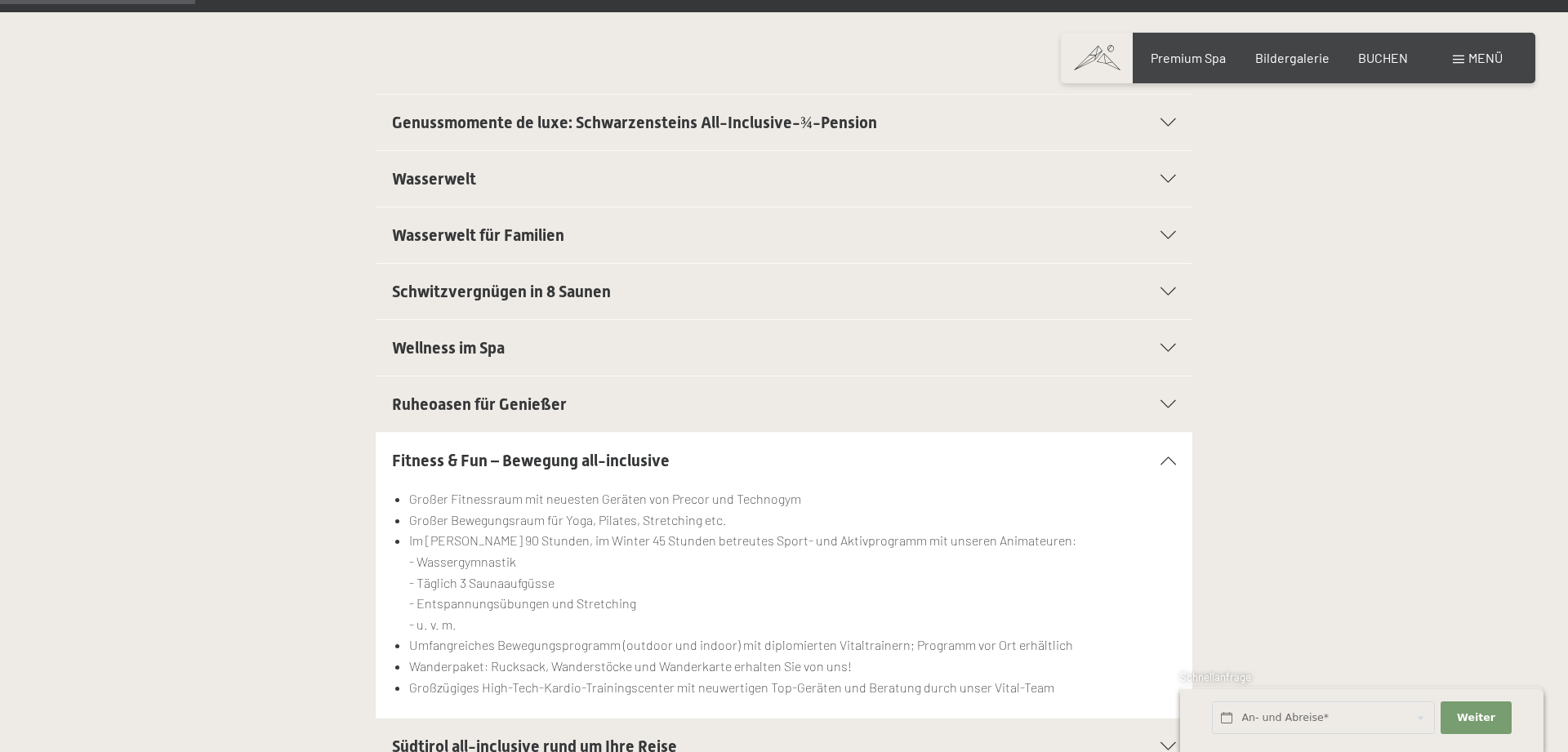
click at [1163, 291] on icon at bounding box center [1168, 291] width 15 height 8
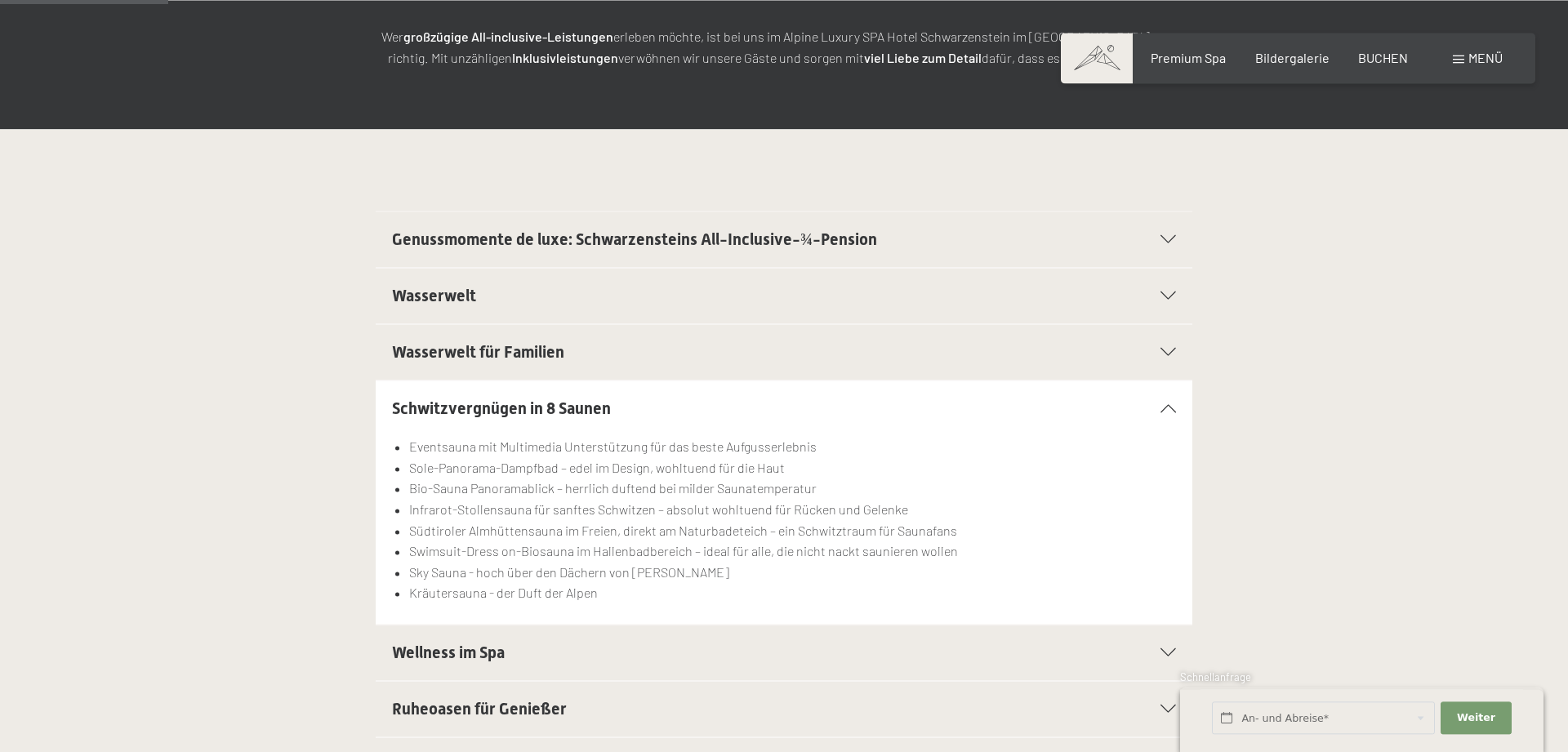
scroll to position [249, 0]
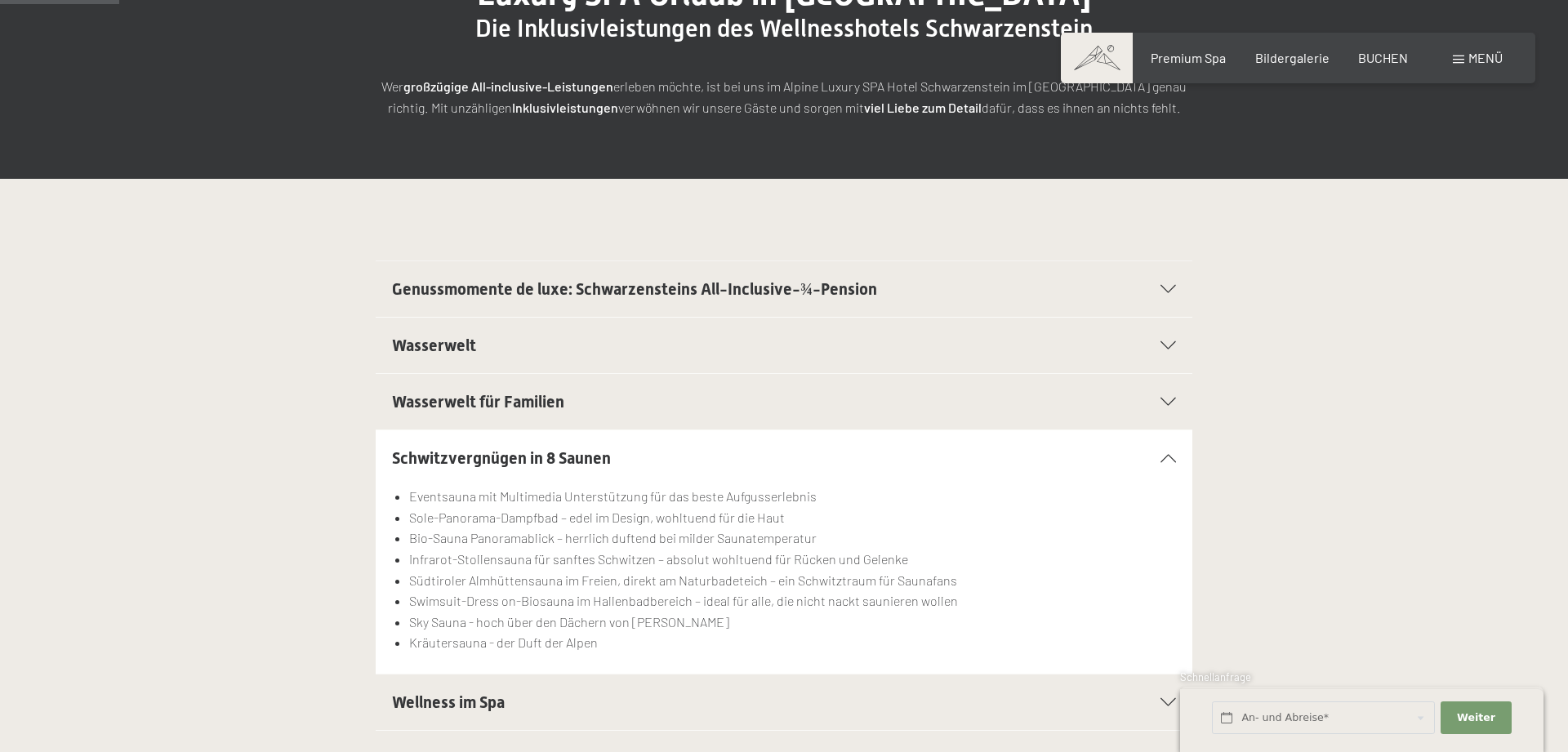
click at [1165, 290] on icon at bounding box center [1168, 288] width 15 height 8
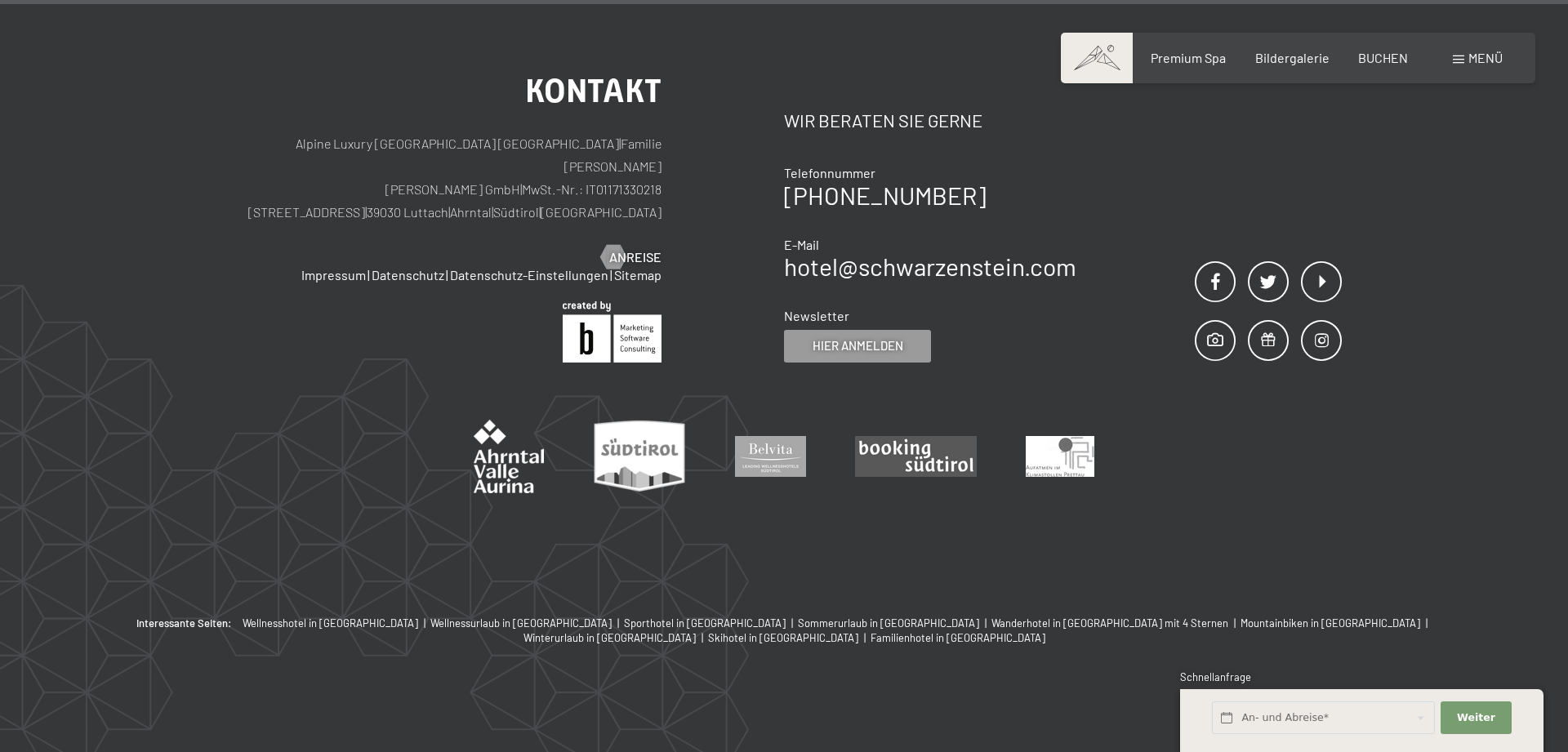
scroll to position [2900, 0]
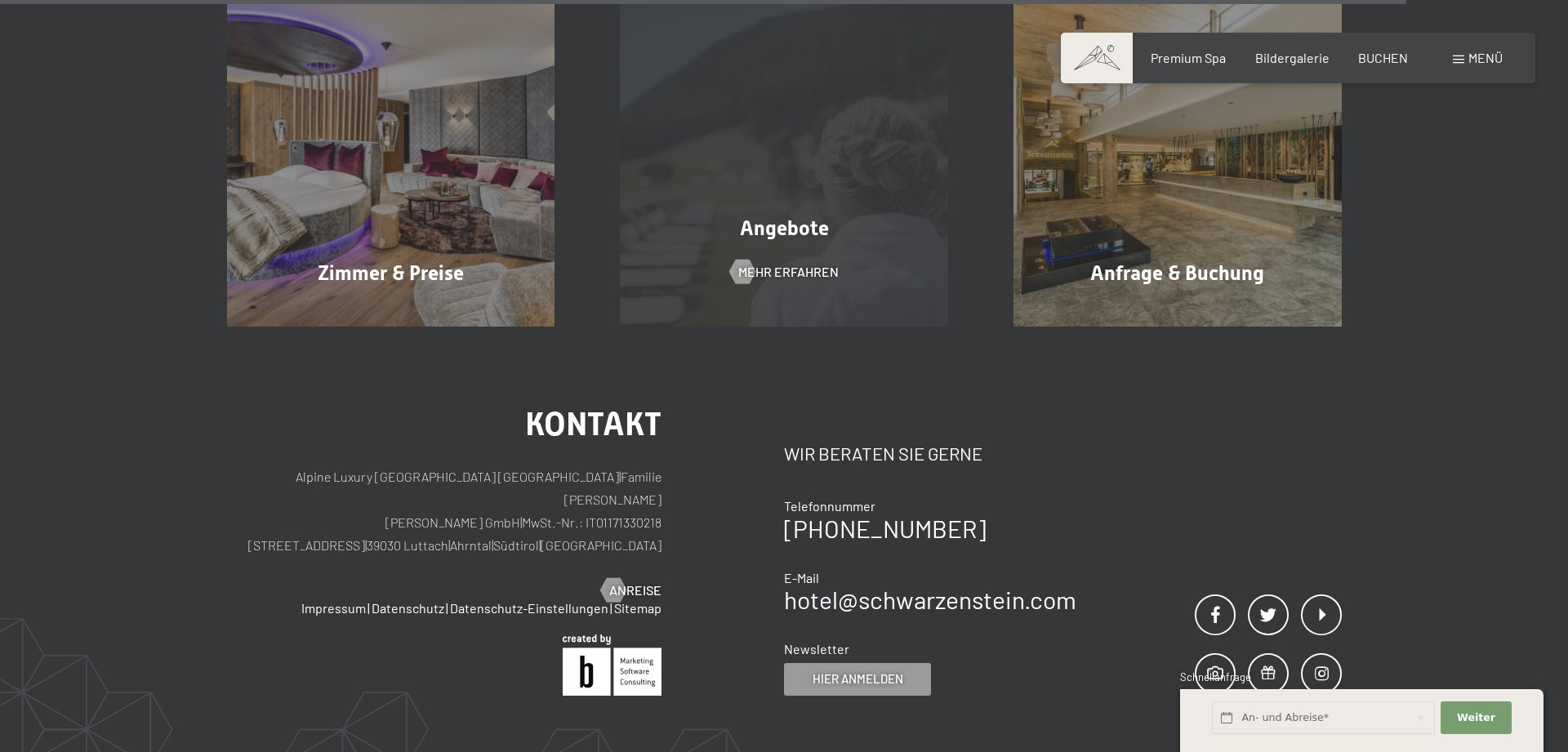
click at [820, 223] on span "Angebote" at bounding box center [784, 228] width 89 height 24
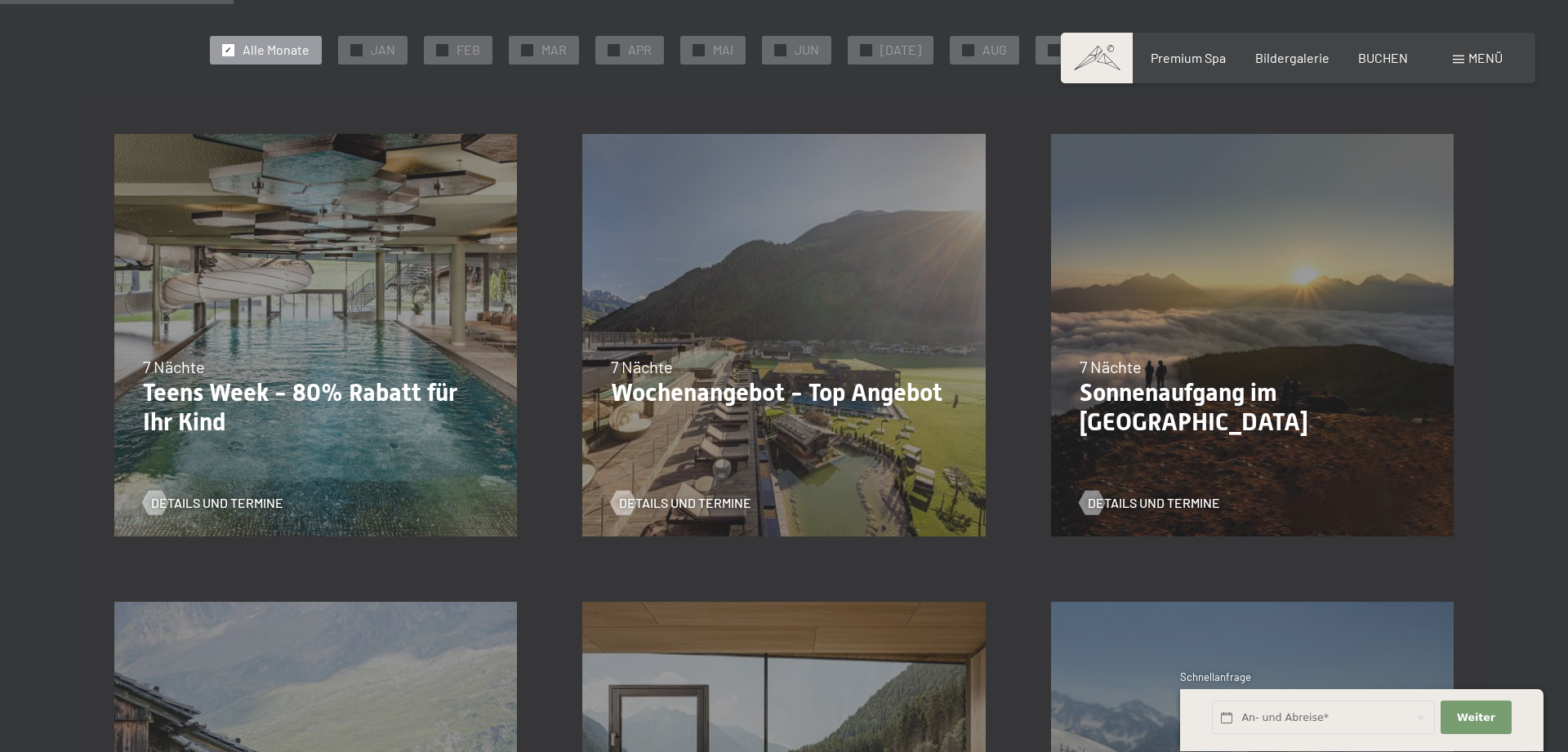
scroll to position [334, 0]
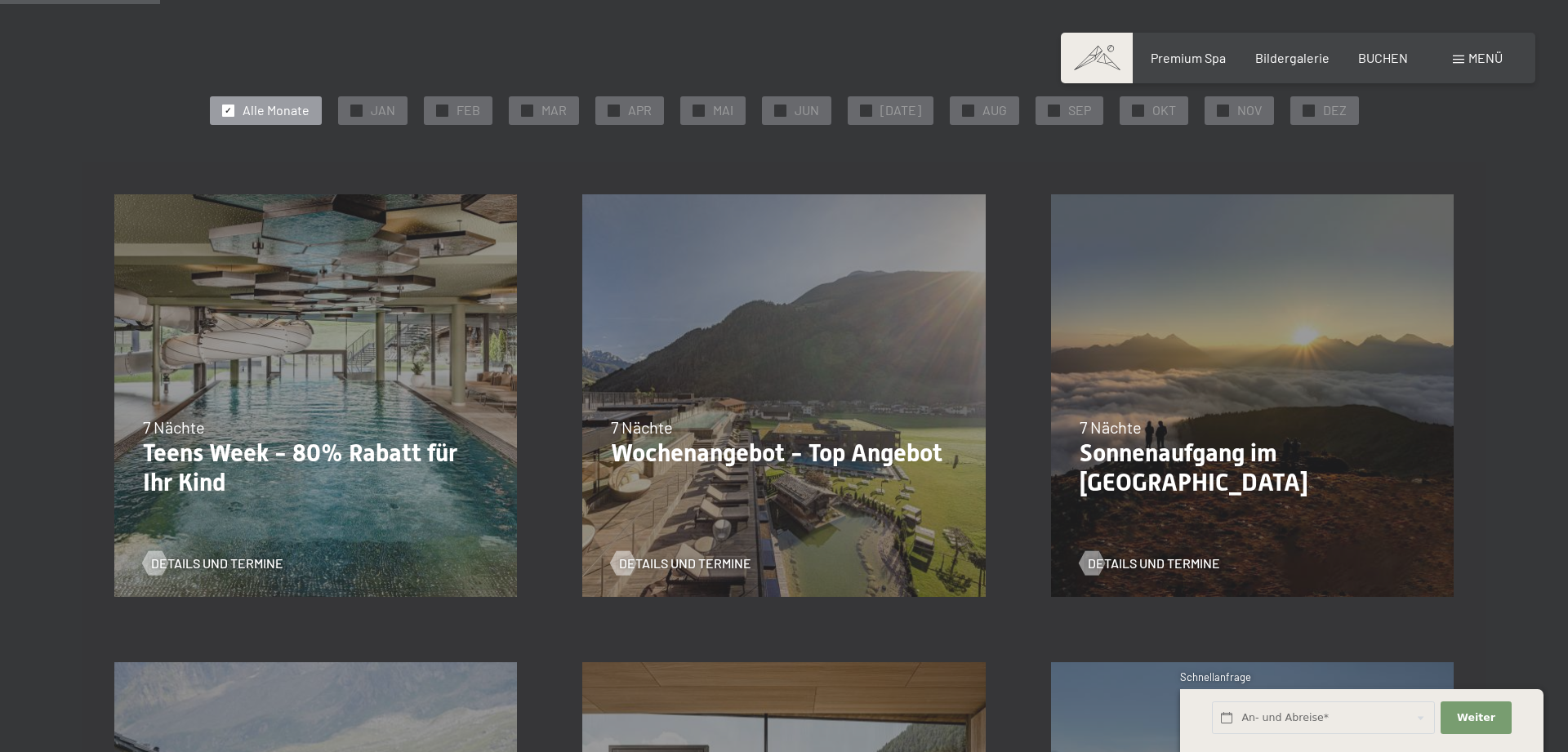
click at [373, 452] on p "Teens Week - 80% Rabatt für Ihr Kind" at bounding box center [316, 467] width 345 height 59
click at [216, 556] on span "Details und Termine" at bounding box center [233, 563] width 132 height 18
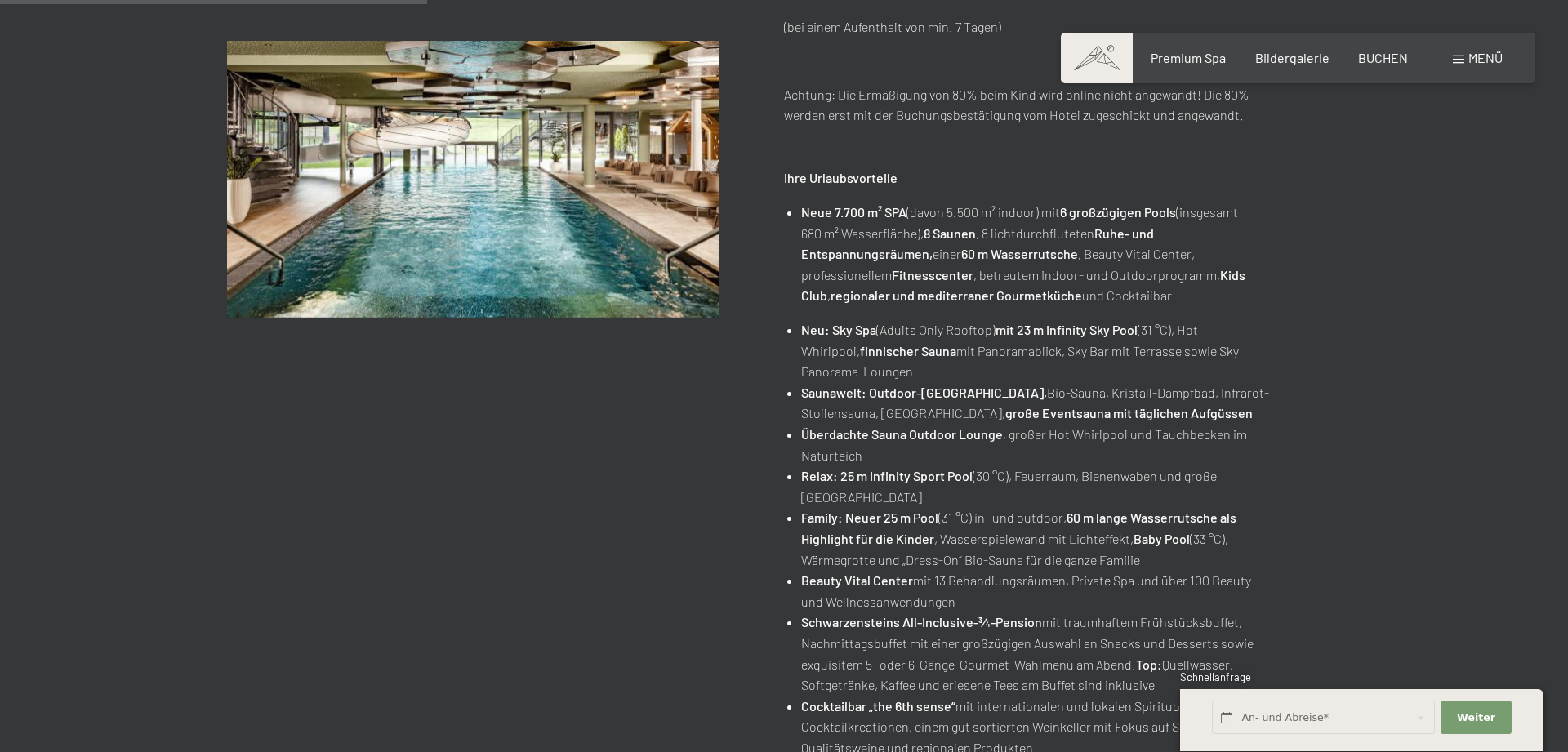
scroll to position [166, 0]
